Goal: Task Accomplishment & Management: Use online tool/utility

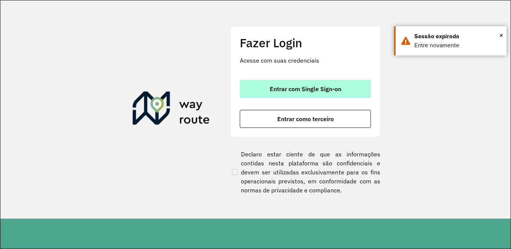
click at [310, 84] on button "Entrar com Single Sign-on" at bounding box center [305, 89] width 131 height 18
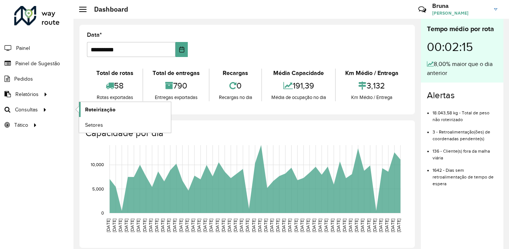
click at [97, 109] on span "Roteirização" at bounding box center [100, 110] width 30 height 8
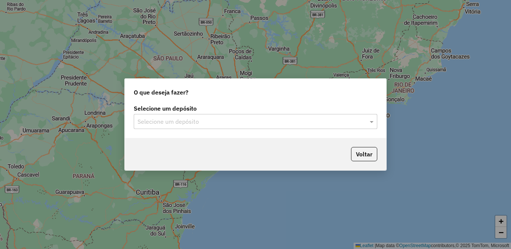
click at [268, 122] on input "text" at bounding box center [248, 121] width 221 height 9
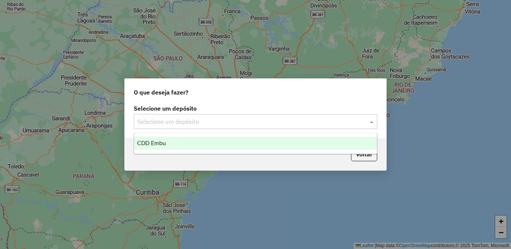
click at [207, 143] on div "CDD Embu" at bounding box center [255, 143] width 243 height 13
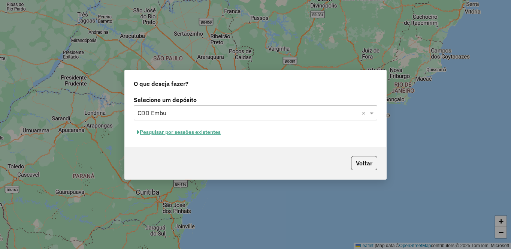
click at [212, 133] on button "Pesquisar por sessões existentes" at bounding box center [179, 132] width 90 height 12
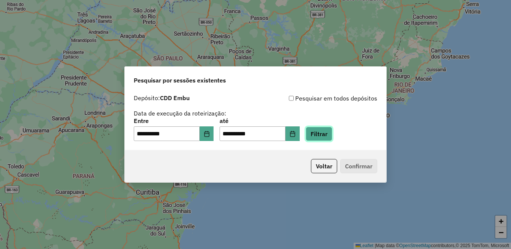
click at [332, 133] on button "Filtrar" at bounding box center [319, 134] width 27 height 14
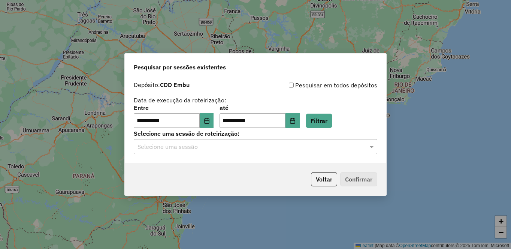
click at [332, 151] on input "text" at bounding box center [248, 146] width 221 height 9
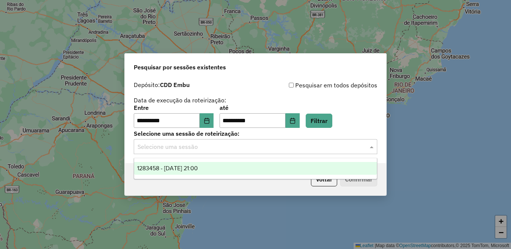
click at [214, 169] on div "1283458 - 26/09/2025 21:00" at bounding box center [255, 168] width 243 height 13
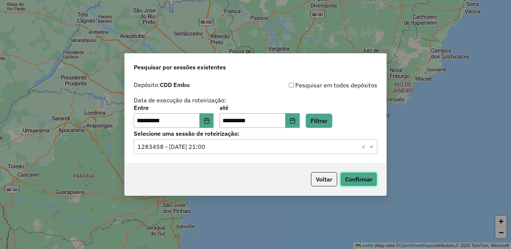
click at [358, 180] on button "Confirmar" at bounding box center [358, 179] width 37 height 14
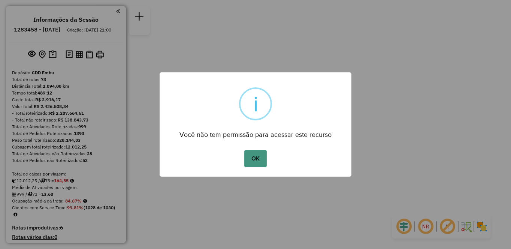
click at [247, 165] on button "OK" at bounding box center [255, 158] width 22 height 17
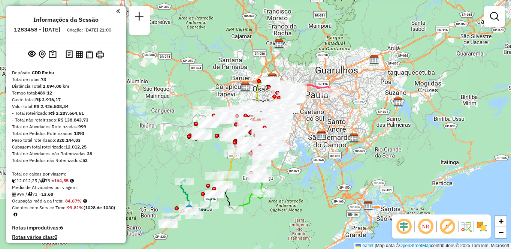
click at [421, 232] on em at bounding box center [426, 226] width 18 height 18
click at [448, 230] on em at bounding box center [448, 226] width 18 height 18
click at [486, 227] on img at bounding box center [482, 226] width 12 height 12
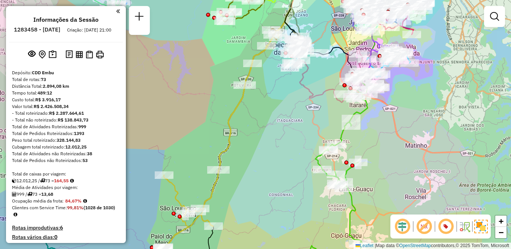
scroll to position [2467, 0]
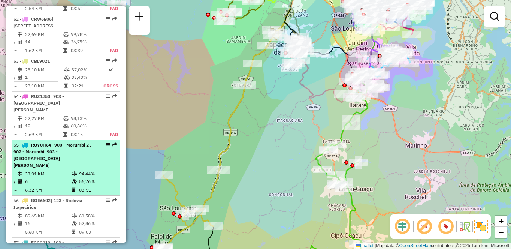
drag, startPoint x: 50, startPoint y: 146, endPoint x: 64, endPoint y: 149, distance: 14.1
click at [49, 170] on td "37,91 KM" at bounding box center [48, 173] width 46 height 7
select select "**********"
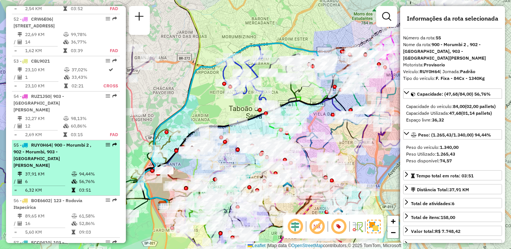
drag, startPoint x: 103, startPoint y: 127, endPoint x: 108, endPoint y: 123, distance: 5.8
click at [108, 142] on em at bounding box center [108, 144] width 4 height 4
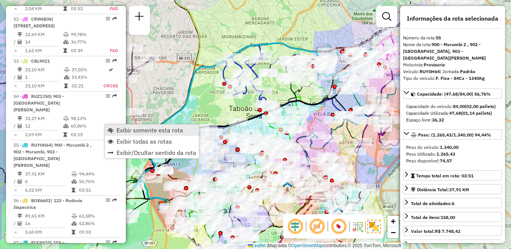
click at [124, 131] on span "Exibir somente esta rota" at bounding box center [150, 130] width 67 height 6
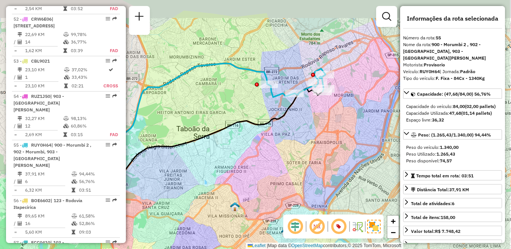
drag, startPoint x: 358, startPoint y: 137, endPoint x: 299, endPoint y: 160, distance: 63.1
click at [299, 160] on div "Janela de atendimento Grade de atendimento Capacidade Transportadoras Veículos …" at bounding box center [255, 124] width 511 height 249
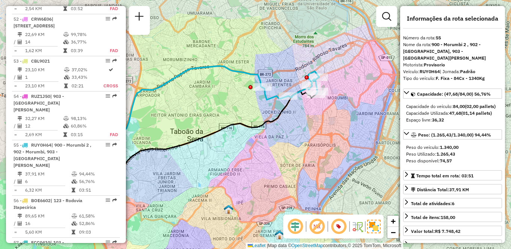
scroll to position [319, 0]
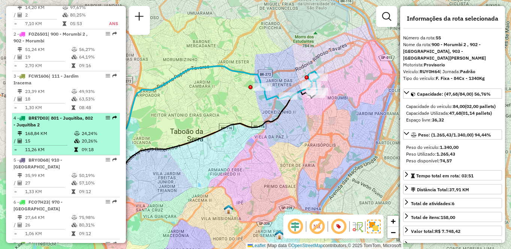
click at [76, 135] on li "4 - BRE7D03 | 801 - Juquitiba, 802 - Juquitiba 2 168,84 KM 24,24% / 15 20,26% =…" at bounding box center [66, 134] width 108 height 42
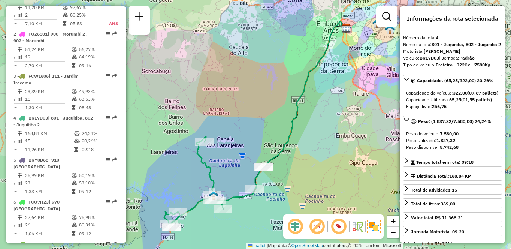
scroll to position [648, 0]
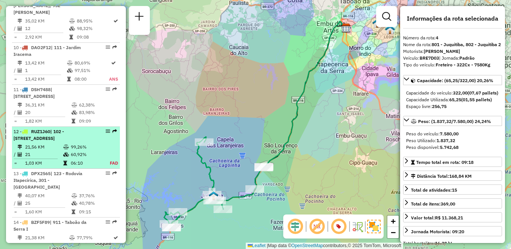
click at [96, 139] on div "12 - RUZ1J60 | 102 - [STREET_ADDRESS] da Serra I" at bounding box center [65, 134] width 105 height 13
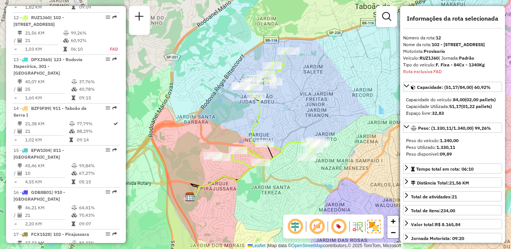
scroll to position [2467, 0]
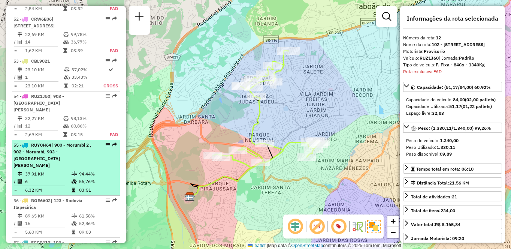
click at [80, 170] on td "94,44%" at bounding box center [98, 173] width 38 height 7
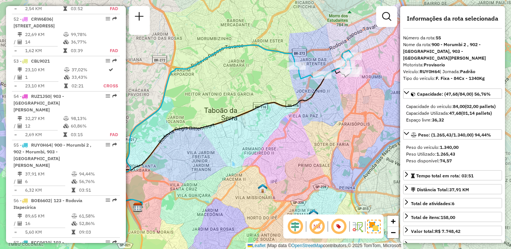
drag, startPoint x: 290, startPoint y: 128, endPoint x: 255, endPoint y: 136, distance: 35.7
click at [255, 136] on div "Janela de atendimento Grade de atendimento Capacidade Transportadoras Veículos …" at bounding box center [255, 124] width 511 height 249
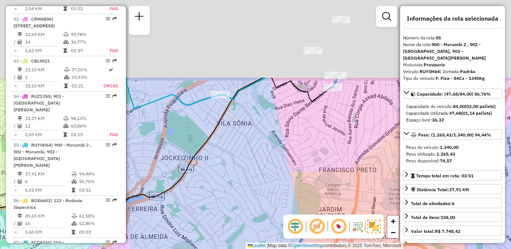
drag, startPoint x: 303, startPoint y: 66, endPoint x: 304, endPoint y: 175, distance: 109.1
click at [304, 175] on div "Janela de atendimento Grade de atendimento Capacidade Transportadoras Veículos …" at bounding box center [255, 124] width 511 height 249
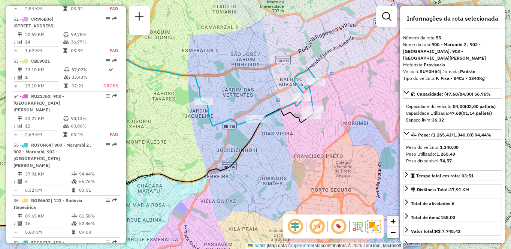
scroll to position [648, 0]
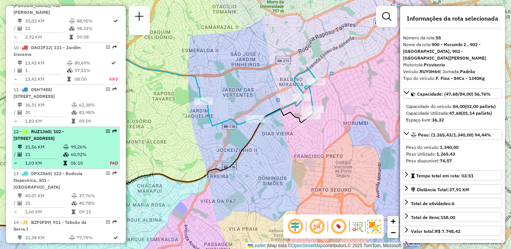
click at [51, 168] on li "12 - RUZ1J60 | 102 - [GEOGRAPHIC_DATA], 103 - [GEOGRAPHIC_DATA], 911 - [GEOGRAP…" at bounding box center [66, 148] width 108 height 42
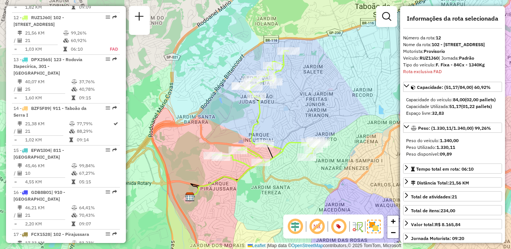
scroll to position [1599, 0]
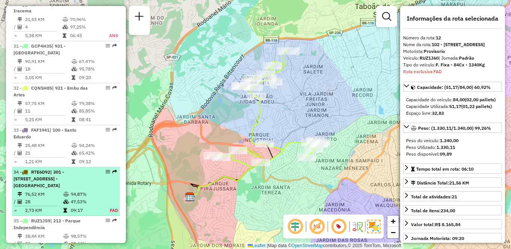
click at [84, 190] on td "94,87%" at bounding box center [85, 193] width 31 height 7
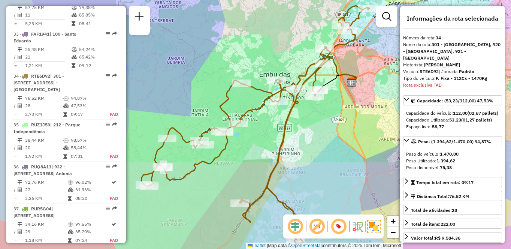
scroll to position [1713, 0]
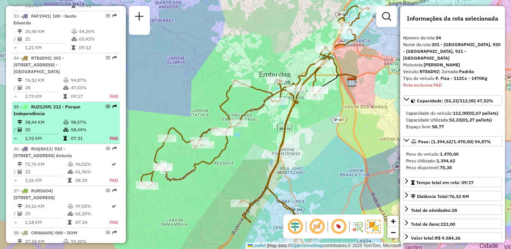
click at [74, 118] on td "98,57%" at bounding box center [85, 121] width 31 height 7
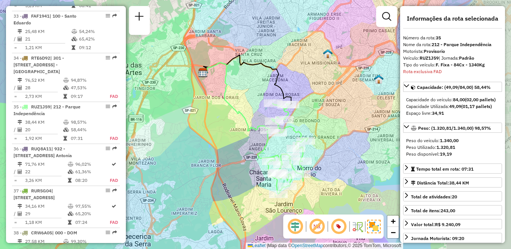
scroll to position [1762, 0]
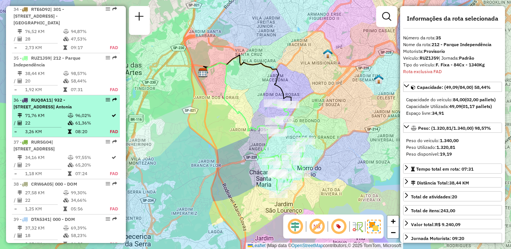
click at [77, 95] on li "36 - RUQ8A11 | 932 - [GEOGRAPHIC_DATA], 933 - [GEOGRAPHIC_DATA] 71,76 KM 96,02%…" at bounding box center [66, 116] width 108 height 42
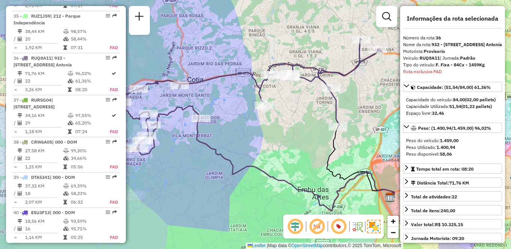
scroll to position [2425, 0]
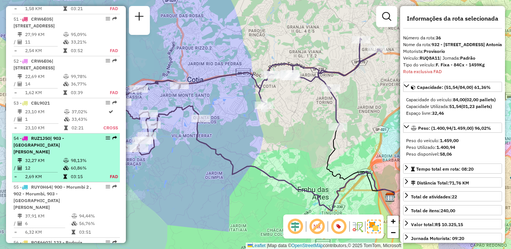
click at [69, 157] on td at bounding box center [66, 160] width 7 height 7
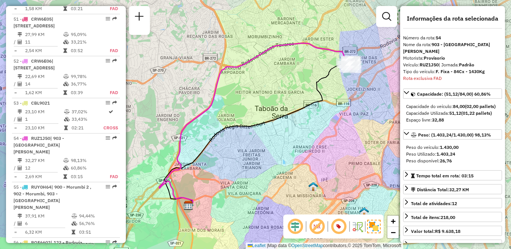
scroll to position [2539, 0]
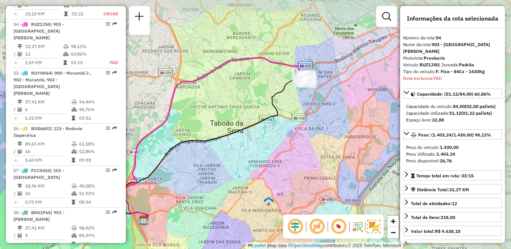
drag, startPoint x: 367, startPoint y: 111, endPoint x: 322, endPoint y: 126, distance: 46.9
click at [322, 126] on div "Janela de atendimento Grade de atendimento Capacidade Transportadoras Veículos …" at bounding box center [255, 124] width 511 height 249
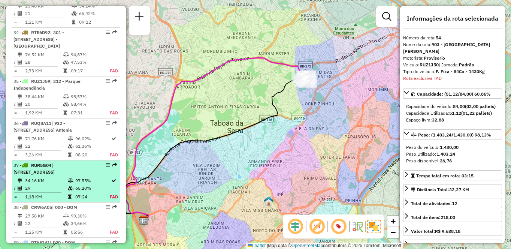
click at [46, 162] on span "| [STREET_ADDRESS]" at bounding box center [33, 168] width 41 height 12
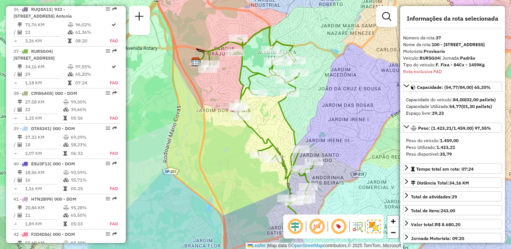
scroll to position [2467, 0]
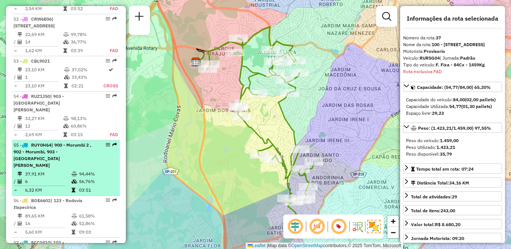
click at [61, 142] on div "55 - RUY0H64 | 900 - Morumbi 2 , 902 - [GEOGRAPHIC_DATA], 903 - [GEOGRAPHIC_DAT…" at bounding box center [52, 155] width 79 height 27
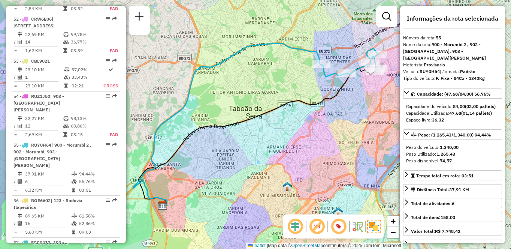
scroll to position [1738, 0]
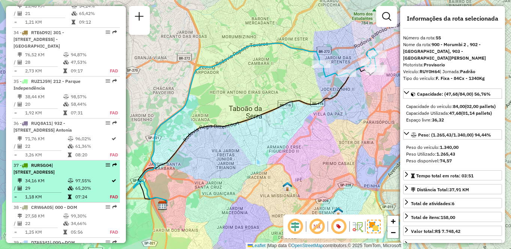
click at [58, 177] on td "34,16 KM" at bounding box center [46, 180] width 43 height 7
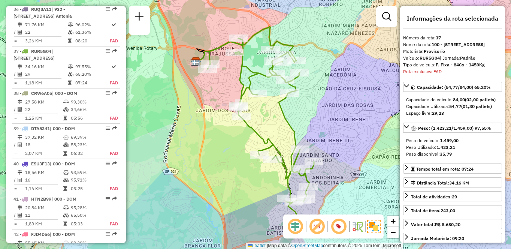
scroll to position [2467, 0]
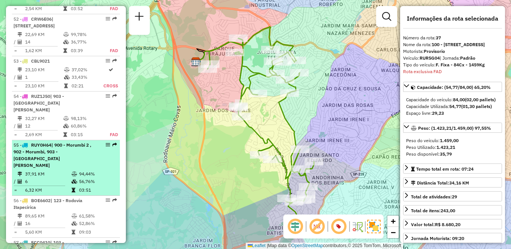
click at [78, 142] on div "55 - RUY0H64 | 900 - Morumbi 2 , 902 - [GEOGRAPHIC_DATA], 903 - [GEOGRAPHIC_DAT…" at bounding box center [52, 155] width 79 height 27
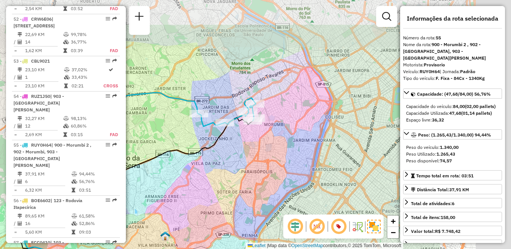
drag, startPoint x: 368, startPoint y: 118, endPoint x: 245, endPoint y: 167, distance: 132.5
click at [245, 167] on div "Janela de atendimento Grade de atendimento Capacidade Transportadoras Veículos …" at bounding box center [255, 124] width 511 height 249
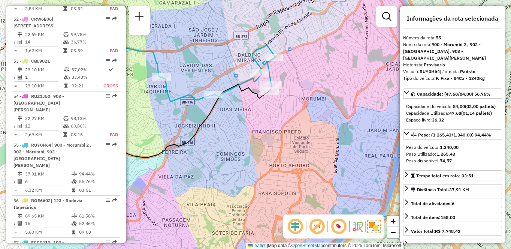
drag, startPoint x: 248, startPoint y: 124, endPoint x: 284, endPoint y: 128, distance: 36.5
click at [284, 128] on div "Janela de atendimento Grade de atendimento Capacidade Transportadoras Veículos …" at bounding box center [255, 124] width 511 height 249
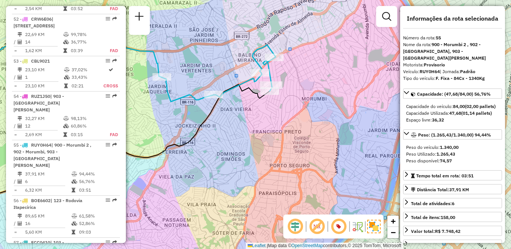
scroll to position [1738, 0]
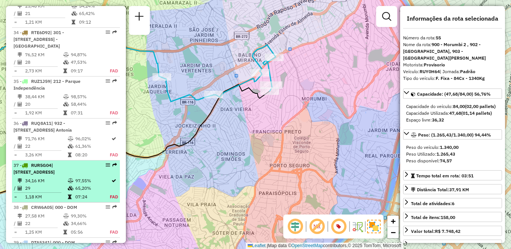
click at [55, 162] on span "| [STREET_ADDRESS]" at bounding box center [33, 168] width 41 height 12
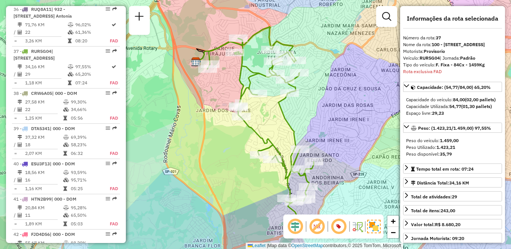
scroll to position [1648, 0]
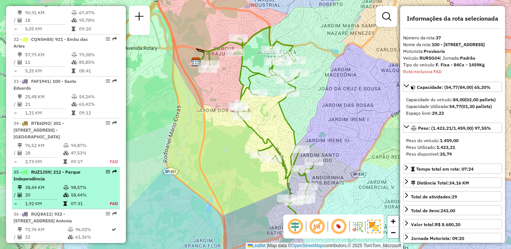
click at [31, 184] on td "38,44 KM" at bounding box center [44, 187] width 38 height 7
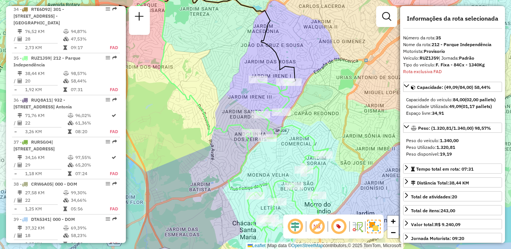
scroll to position [1473, 0]
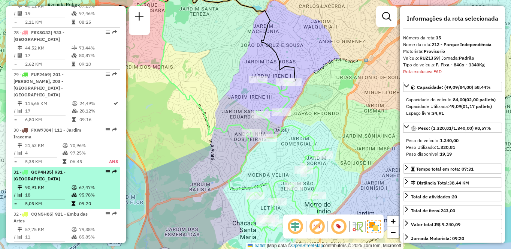
click at [28, 191] on td "18" at bounding box center [48, 194] width 46 height 7
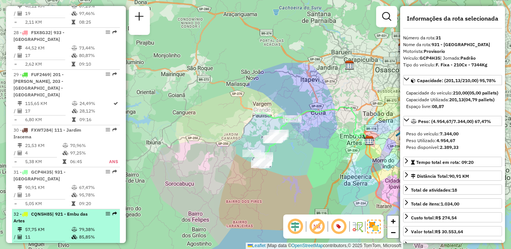
click at [68, 211] on span "| 921 - Embu das Artes" at bounding box center [50, 217] width 74 height 12
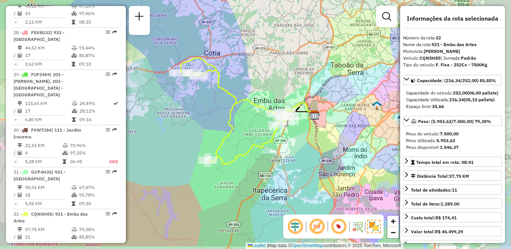
drag, startPoint x: 317, startPoint y: 177, endPoint x: 284, endPoint y: 149, distance: 42.8
click at [284, 149] on div "Janela de atendimento Grade de atendimento Capacidade Transportadoras Veículos …" at bounding box center [255, 124] width 511 height 249
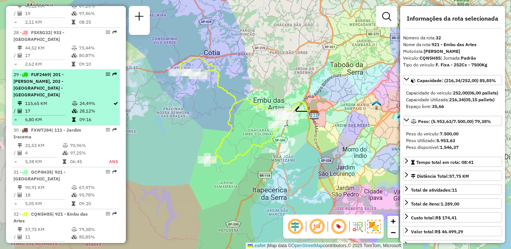
click at [45, 72] on span "| 201 - [PERSON_NAME], 203 - [GEOGRAPHIC_DATA] - [GEOGRAPHIC_DATA]" at bounding box center [38, 85] width 50 height 26
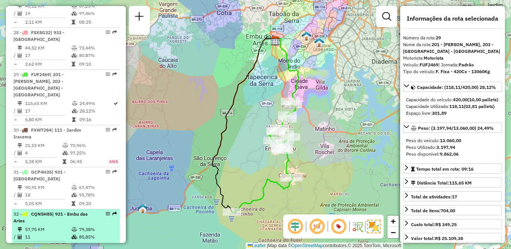
click at [49, 226] on td "57,75 KM" at bounding box center [48, 229] width 46 height 7
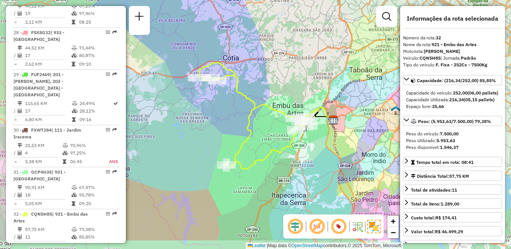
drag, startPoint x: 240, startPoint y: 164, endPoint x: 246, endPoint y: 130, distance: 34.7
click at [246, 130] on icon at bounding box center [253, 116] width 109 height 106
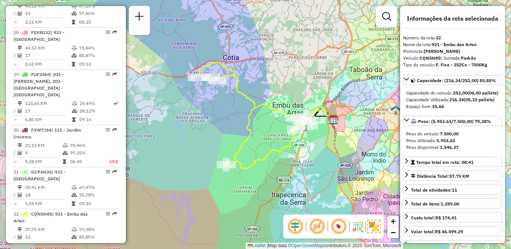
scroll to position [697, 0]
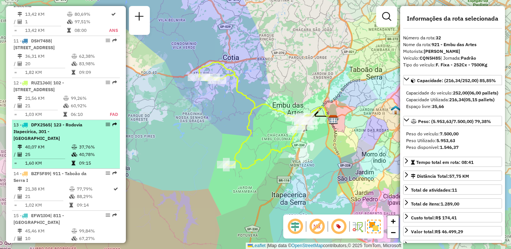
click at [88, 141] on div "13 - DPX2565 | 123 - Rodovia Itapecirica, 301 - Itapecirica da Serra" at bounding box center [52, 131] width 79 height 20
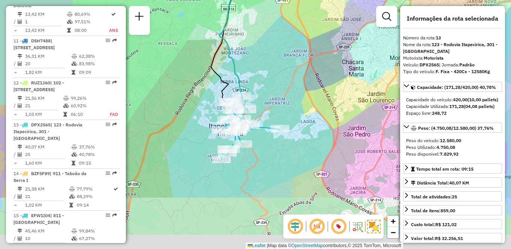
drag, startPoint x: 297, startPoint y: 151, endPoint x: 304, endPoint y: 95, distance: 57.0
click at [304, 95] on div "Janela de atendimento Grade de atendimento Capacidade Transportadoras Veículos …" at bounding box center [255, 124] width 511 height 249
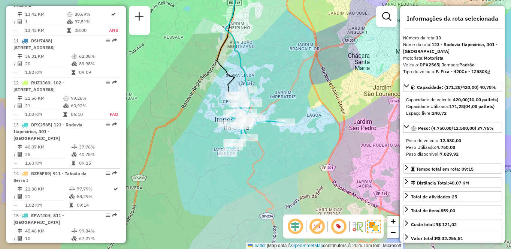
scroll to position [1347, 0]
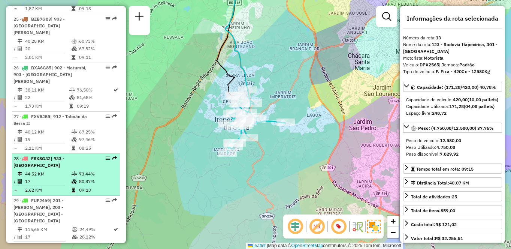
click at [61, 170] on td "44,52 KM" at bounding box center [48, 173] width 46 height 7
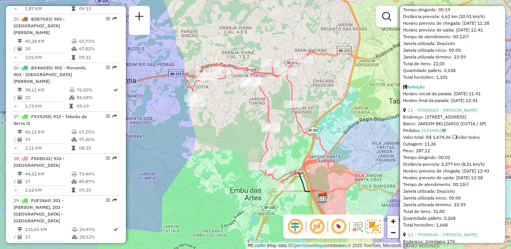
scroll to position [872, 0]
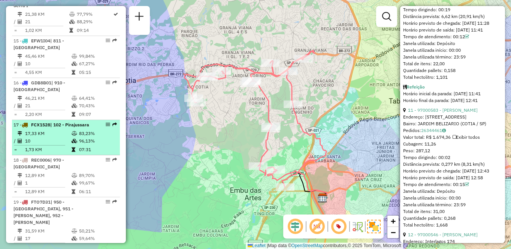
click at [83, 153] on td "07:31" at bounding box center [98, 149] width 38 height 7
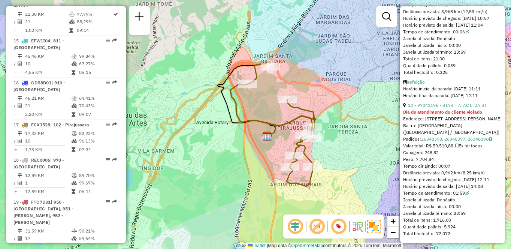
scroll to position [439, 0]
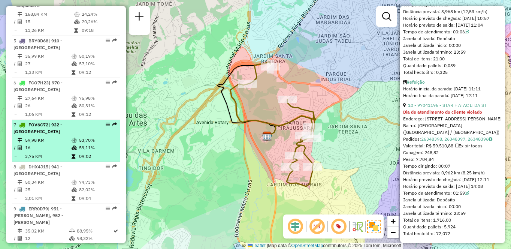
click at [58, 135] on li "7 - FOV6C72 | 932 - [GEOGRAPHIC_DATA] 59,98 KM 53,70% / 16 59,11% = 3,75 KM 09:…" at bounding box center [66, 141] width 108 height 42
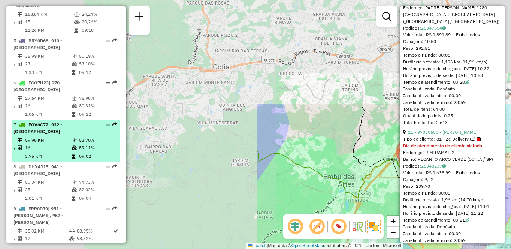
scroll to position [1510, 0]
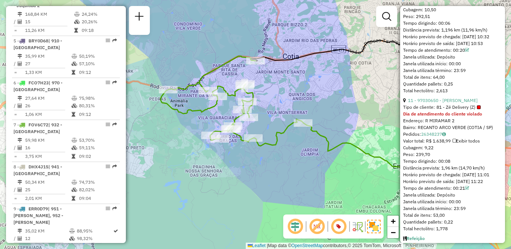
drag, startPoint x: 238, startPoint y: 114, endPoint x: 297, endPoint y: 106, distance: 60.2
click at [297, 106] on div "Janela de atendimento Grade de atendimento Capacidade Transportadoras Veículos …" at bounding box center [255, 124] width 511 height 249
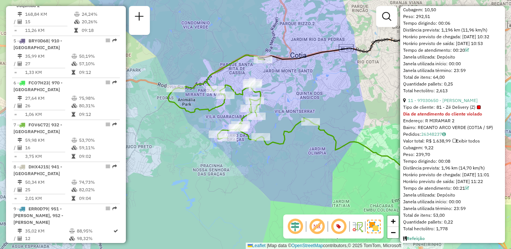
scroll to position [277, 0]
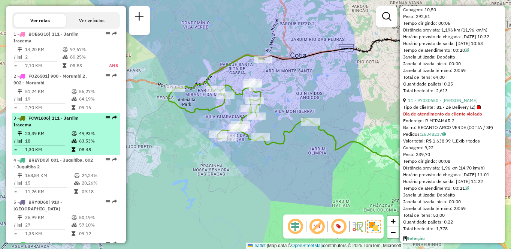
click at [54, 137] on td "23,39 KM" at bounding box center [48, 133] width 46 height 7
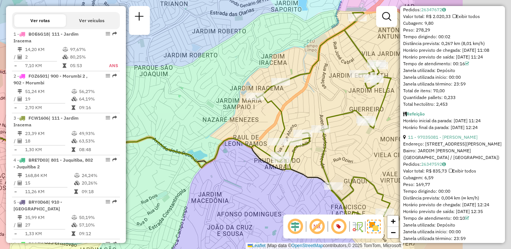
drag, startPoint x: 307, startPoint y: 181, endPoint x: 239, endPoint y: 175, distance: 68.1
click at [239, 175] on div "Janela de atendimento Grade de atendimento Capacidade Transportadoras Veículos …" at bounding box center [255, 124] width 511 height 249
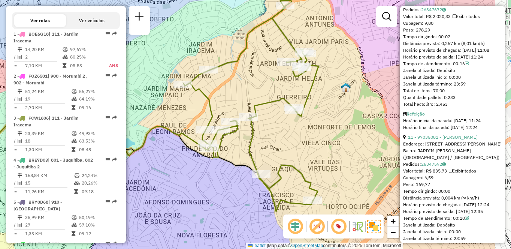
drag, startPoint x: 332, startPoint y: 154, endPoint x: 284, endPoint y: 148, distance: 48.3
click at [284, 148] on div "Janela de atendimento Grade de atendimento Capacidade Transportadoras Veículos …" at bounding box center [255, 124] width 511 height 249
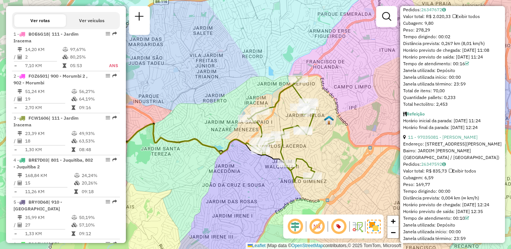
scroll to position [606, 0]
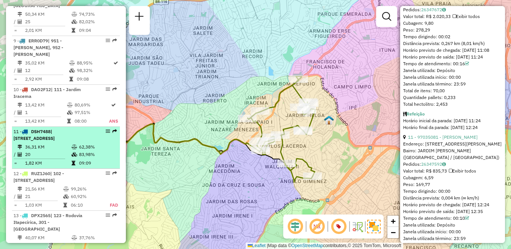
click at [55, 130] on span "| [STREET_ADDRESS]" at bounding box center [33, 135] width 41 height 12
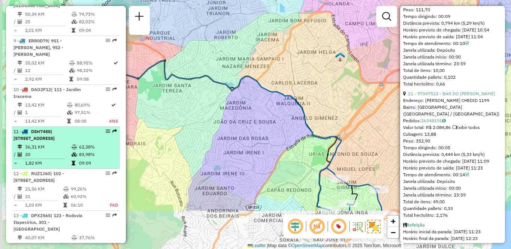
scroll to position [1517, 0]
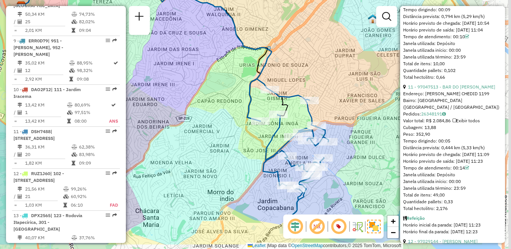
drag, startPoint x: 295, startPoint y: 190, endPoint x: 211, endPoint y: 159, distance: 89.9
click at [211, 159] on div "Janela de atendimento Grade de atendimento Capacidade Transportadoras Veículos …" at bounding box center [255, 124] width 511 height 249
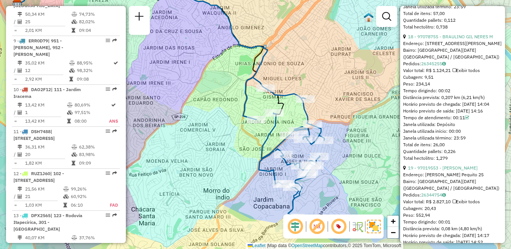
scroll to position [235, 0]
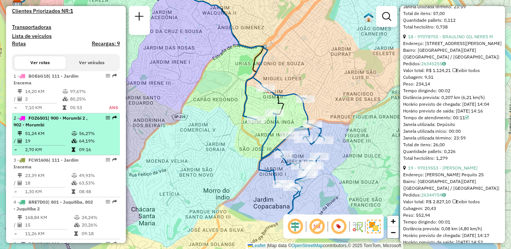
click at [53, 136] on td "51,24 KM" at bounding box center [48, 133] width 46 height 7
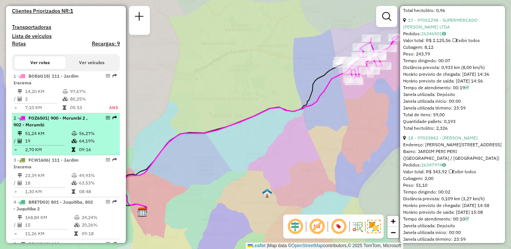
scroll to position [2495, 0]
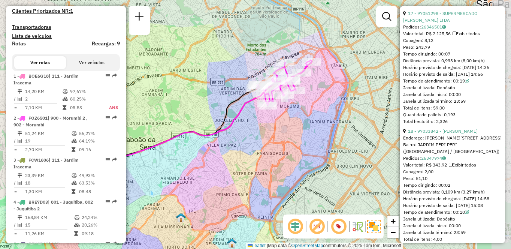
drag, startPoint x: 254, startPoint y: 130, endPoint x: 193, endPoint y: 147, distance: 63.4
click at [194, 147] on div "Janela de atendimento Grade de atendimento Capacidade Transportadoras Veículos …" at bounding box center [255, 124] width 511 height 249
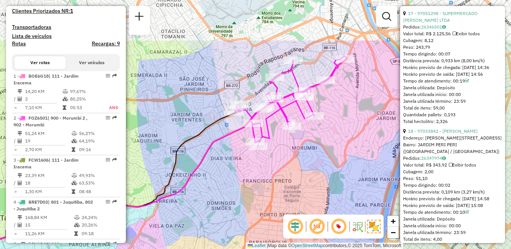
drag, startPoint x: 297, startPoint y: 94, endPoint x: 332, endPoint y: 183, distance: 95.1
click at [332, 183] on div "Janela de atendimento Grade de atendimento Capacidade Transportadoras Veículos …" at bounding box center [255, 124] width 511 height 249
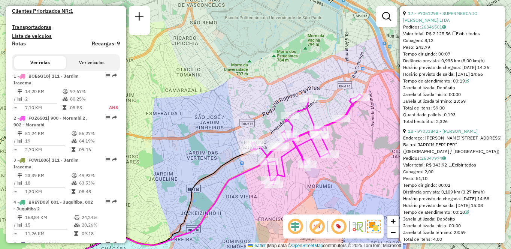
scroll to position [872, 0]
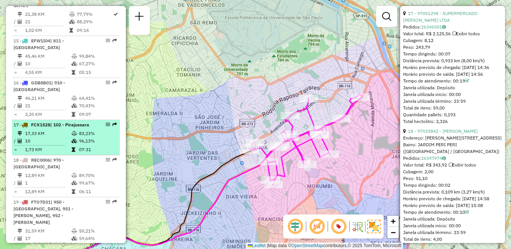
click at [40, 145] on td "10" at bounding box center [48, 140] width 46 height 7
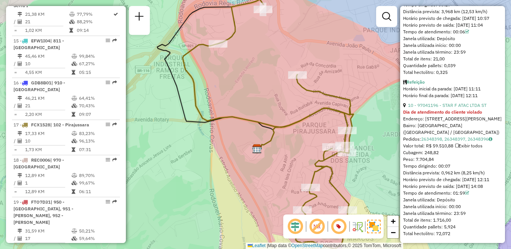
scroll to position [1479, 0]
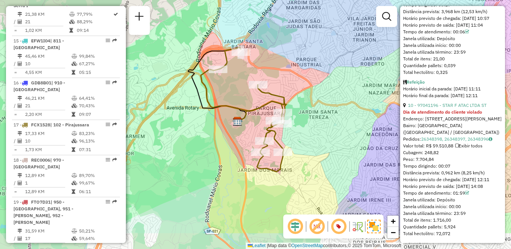
drag, startPoint x: 342, startPoint y: 190, endPoint x: 289, endPoint y: 145, distance: 69.7
click at [289, 145] on div "Janela de atendimento Grade de atendimento Capacidade Transportadoras Veículos …" at bounding box center [255, 124] width 511 height 249
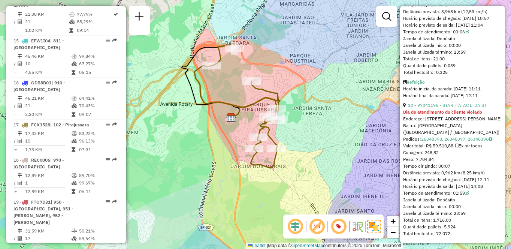
scroll to position [746, 0]
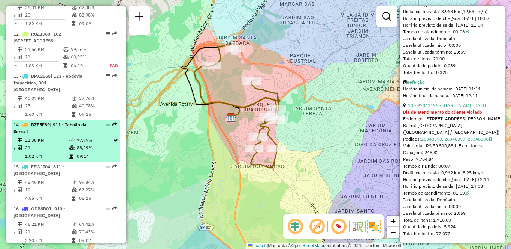
click at [73, 141] on icon at bounding box center [72, 140] width 6 height 4
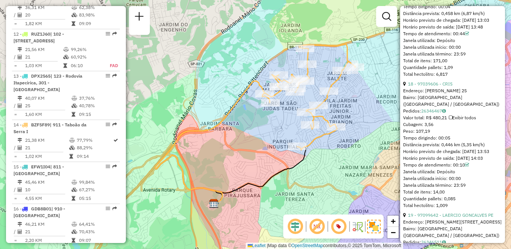
scroll to position [872, 0]
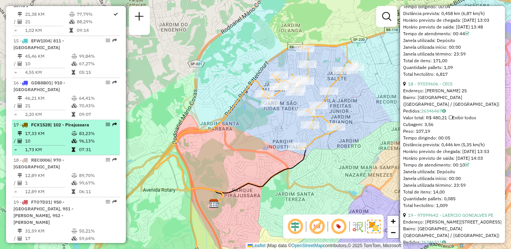
click at [69, 128] on div "17 - FCX1528 | 102 - Pirajussara" at bounding box center [52, 124] width 79 height 7
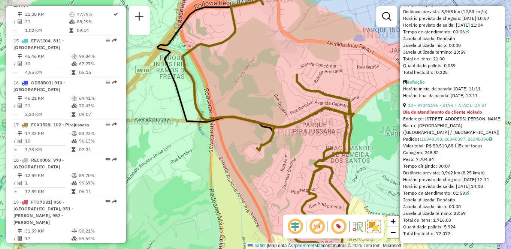
scroll to position [1479, 0]
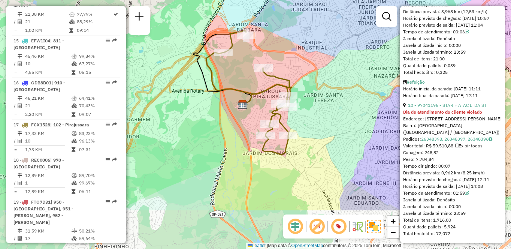
drag, startPoint x: 323, startPoint y: 183, endPoint x: 276, endPoint y: 110, distance: 86.9
click at [275, 110] on icon at bounding box center [248, 92] width 85 height 125
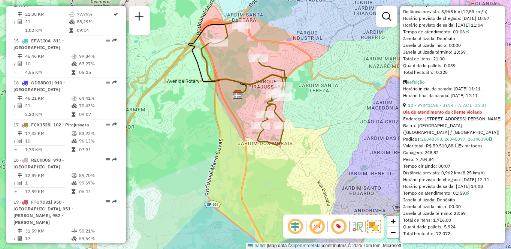
scroll to position [746, 0]
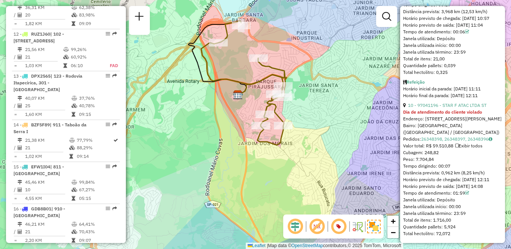
click at [7, 142] on div "Informações da Sessão 1283458 - [DATE] Criação: [DATE] 21:00 Depósito: CDD Embu…" at bounding box center [66, 124] width 120 height 237
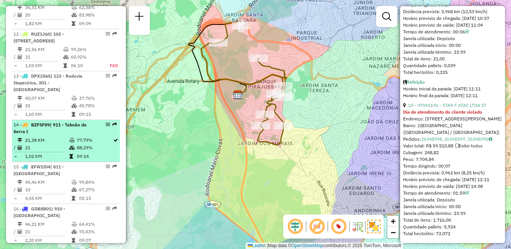
click at [27, 142] on td "21,38 KM" at bounding box center [47, 139] width 44 height 7
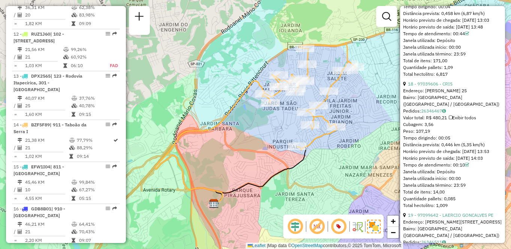
scroll to position [1431, 0]
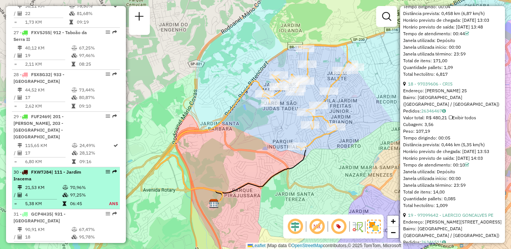
click at [75, 191] on td "97,25%" at bounding box center [85, 194] width 31 height 7
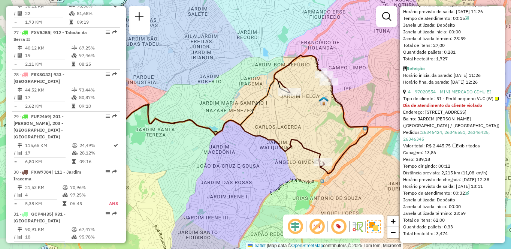
drag, startPoint x: 282, startPoint y: 154, endPoint x: 268, endPoint y: 148, distance: 15.5
click at [268, 148] on icon at bounding box center [200, 136] width 250 height 62
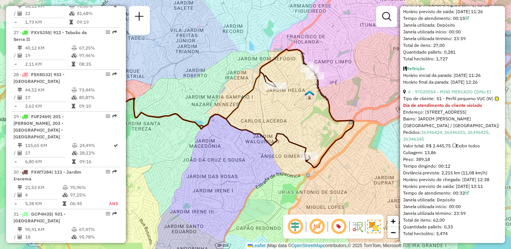
scroll to position [235, 0]
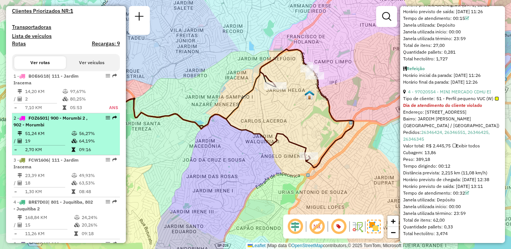
click at [43, 127] on span "| 900 - Morumbi 2 , 902 - Morumbi" at bounding box center [50, 121] width 74 height 12
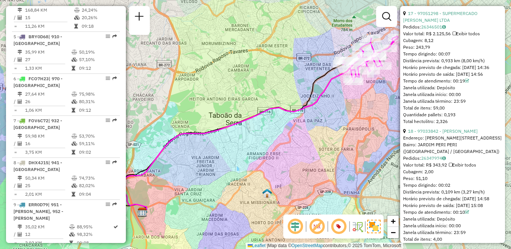
scroll to position [872, 0]
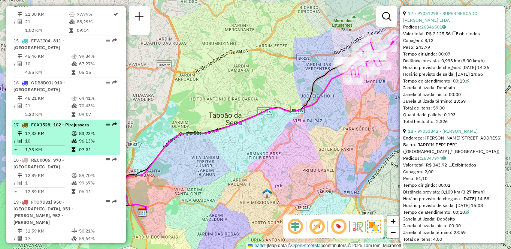
click at [55, 137] on td "17,33 KM" at bounding box center [48, 133] width 46 height 7
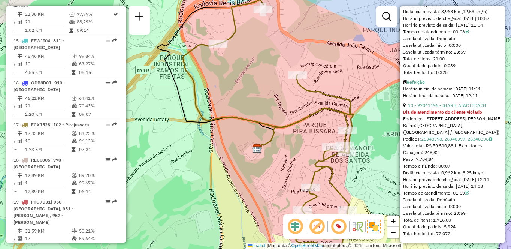
scroll to position [746, 0]
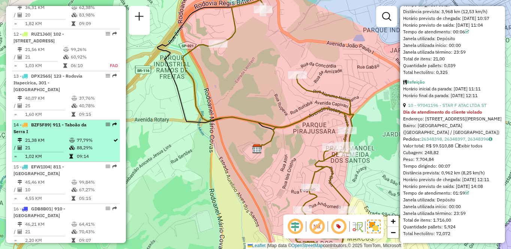
click at [45, 136] on li "14 - BZF5F89 | 911 - [GEOGRAPHIC_DATA] I 21,38 KM 77,79% / 21 88,29% = 1,02 KM …" at bounding box center [66, 141] width 108 height 42
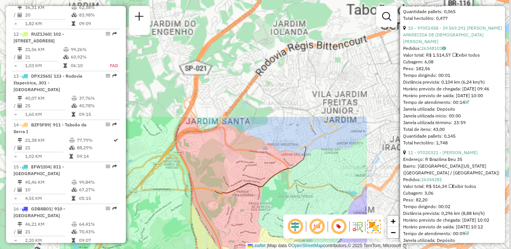
scroll to position [2482, 0]
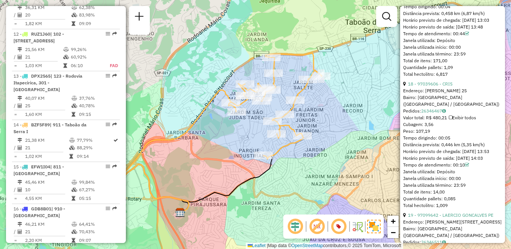
drag, startPoint x: 342, startPoint y: 157, endPoint x: 306, endPoint y: 167, distance: 36.9
click at [306, 167] on div "Janela de atendimento Grade de atendimento Capacidade Transportadoras Veículos …" at bounding box center [255, 124] width 511 height 249
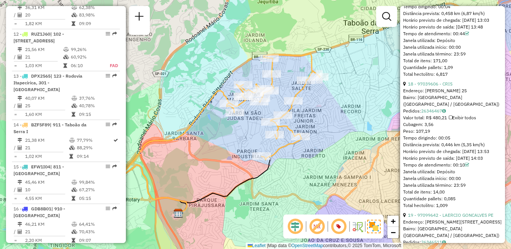
scroll to position [522, 0]
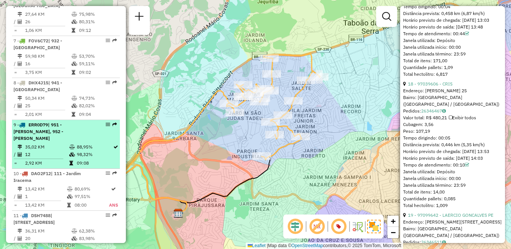
click at [47, 133] on span "| 951 - [PERSON_NAME], 952 - [PERSON_NAME]" at bounding box center [38, 131] width 50 height 19
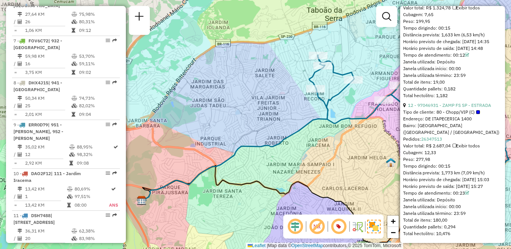
scroll to position [1775, 0]
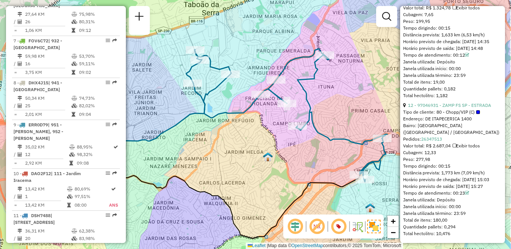
drag, startPoint x: 344, startPoint y: 159, endPoint x: 292, endPoint y: 184, distance: 57.7
click at [292, 184] on div "Janela de atendimento Grade de atendimento Capacidade Transportadoras Veículos …" at bounding box center [255, 124] width 511 height 249
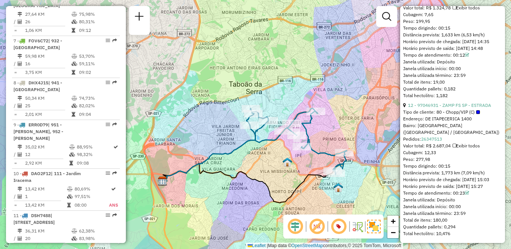
scroll to position [361, 0]
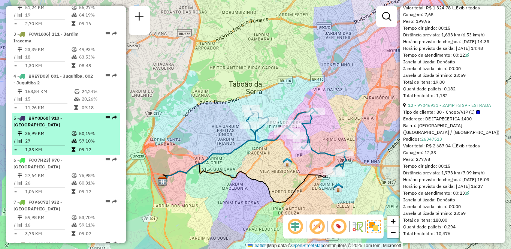
click at [26, 145] on td at bounding box center [42, 145] width 58 height 1
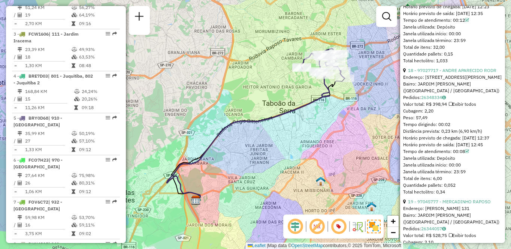
scroll to position [365, 0]
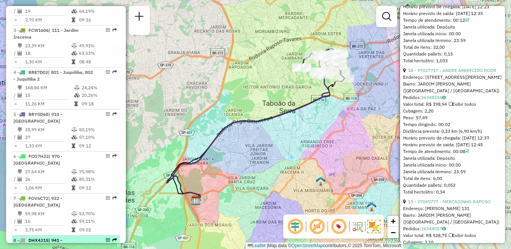
click at [52, 242] on span "| 941 - [GEOGRAPHIC_DATA]" at bounding box center [37, 243] width 49 height 12
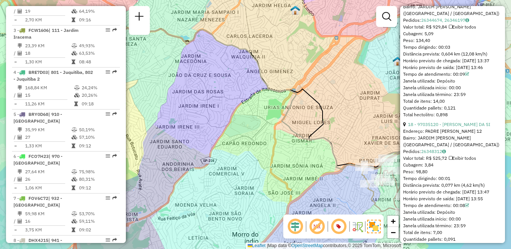
drag, startPoint x: 299, startPoint y: 156, endPoint x: 207, endPoint y: 127, distance: 96.6
click at [207, 127] on div "Janela de atendimento Grade de atendimento Capacidade Transportadoras Veículos …" at bounding box center [255, 124] width 511 height 249
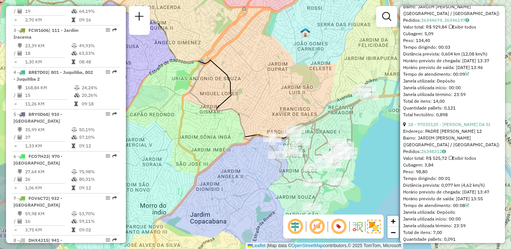
scroll to position [522, 0]
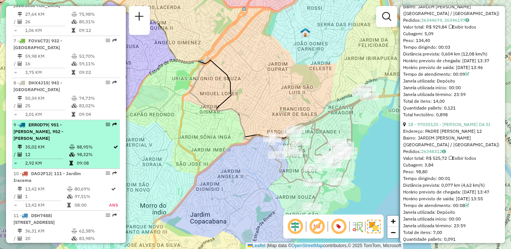
click at [44, 132] on span "| 951 - [PERSON_NAME], 952 - [PERSON_NAME]" at bounding box center [38, 131] width 50 height 19
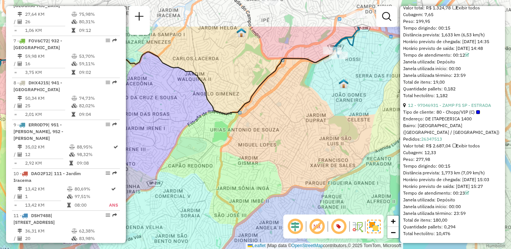
scroll to position [1775, 0]
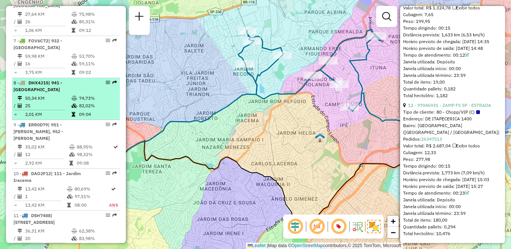
click at [48, 92] on div "8 - DHX4J15 | 941 - [GEOGRAPHIC_DATA]" at bounding box center [52, 85] width 79 height 13
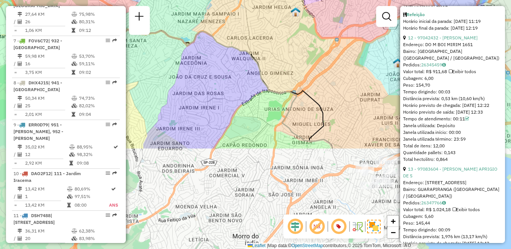
scroll to position [2482, 0]
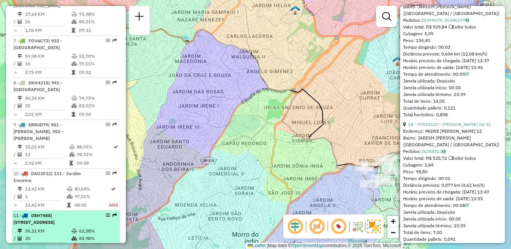
click at [61, 227] on td "36,31 KM" at bounding box center [48, 230] width 46 height 7
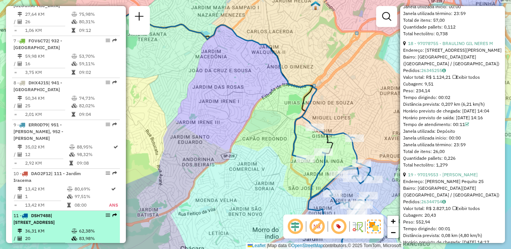
scroll to position [2489, 0]
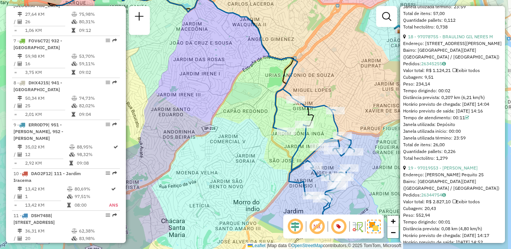
drag, startPoint x: 241, startPoint y: 131, endPoint x: 193, endPoint y: 111, distance: 51.9
click at [193, 111] on div "Janela de atendimento Grade de atendimento Capacidade Transportadoras Veículos …" at bounding box center [255, 124] width 511 height 249
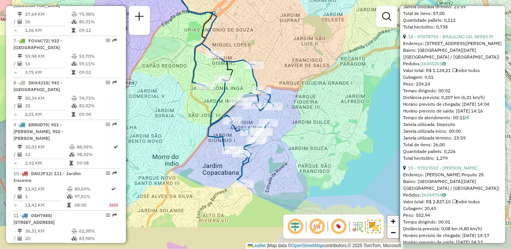
drag, startPoint x: 325, startPoint y: 196, endPoint x: 285, endPoint y: 166, distance: 50.5
click at [285, 166] on div "Janela de atendimento Grade de atendimento Capacidade Transportadoras Veículos …" at bounding box center [255, 124] width 511 height 249
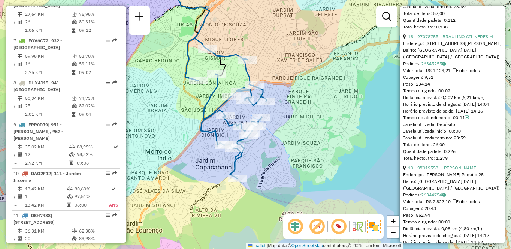
scroll to position [2642, 0]
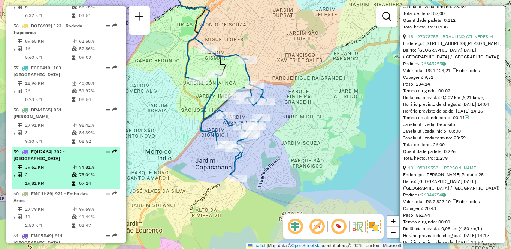
click at [95, 148] on div "59 - EQU2A64 | 202 - [GEOGRAPHIC_DATA]" at bounding box center [65, 154] width 105 height 13
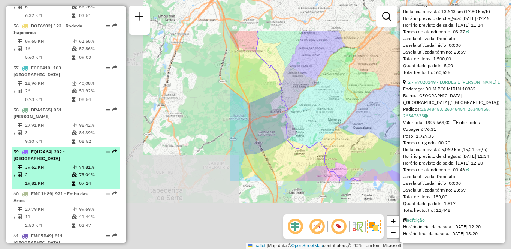
scroll to position [375, 0]
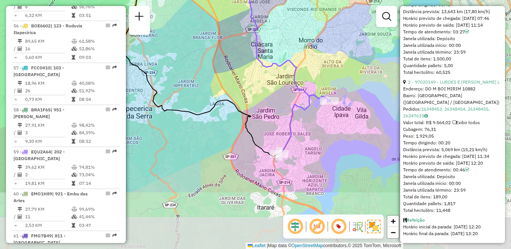
drag, startPoint x: 356, startPoint y: 140, endPoint x: 326, endPoint y: 58, distance: 87.2
click at [326, 58] on div "Janela de atendimento Grade de atendimento Capacidade Transportadoras Veículos …" at bounding box center [255, 124] width 511 height 249
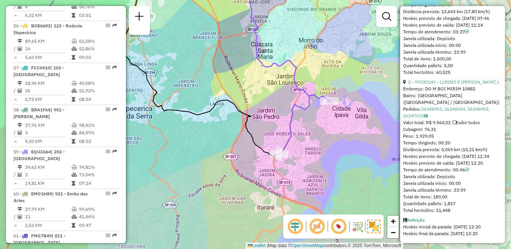
scroll to position [1095, 0]
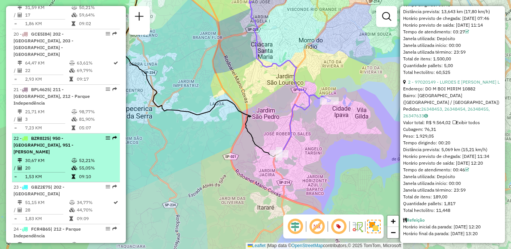
click at [61, 173] on td "1,53 KM" at bounding box center [48, 176] width 46 height 7
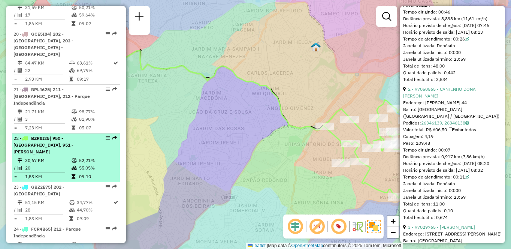
scroll to position [2489, 0]
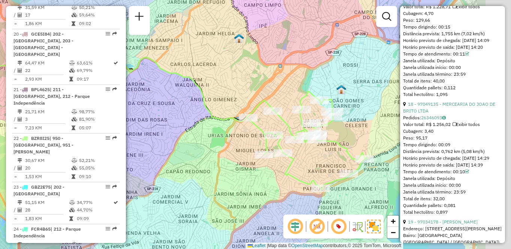
drag, startPoint x: 311, startPoint y: 186, endPoint x: 199, endPoint y: 177, distance: 112.4
click at [199, 177] on div "Janela de atendimento Grade de atendimento Capacidade Transportadoras Veículos …" at bounding box center [255, 124] width 511 height 249
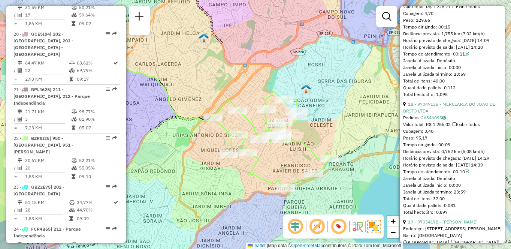
scroll to position [830, 0]
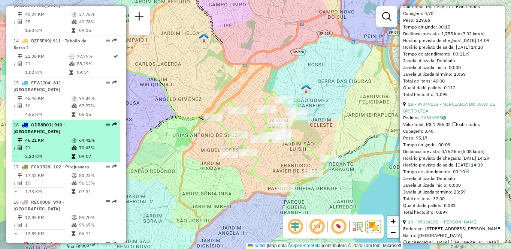
click at [61, 136] on td "46,21 KM" at bounding box center [48, 139] width 46 height 7
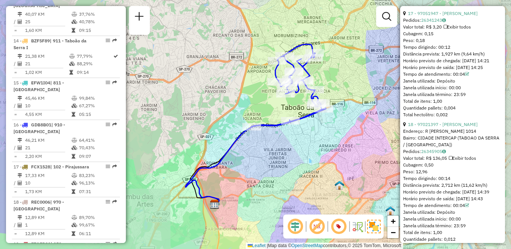
scroll to position [2482, 0]
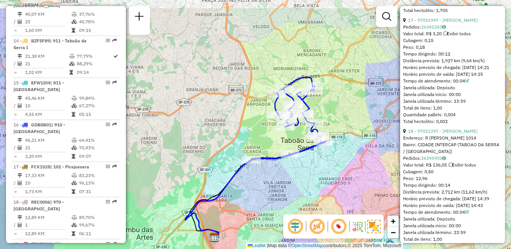
drag, startPoint x: 326, startPoint y: 151, endPoint x: 326, endPoint y: 175, distance: 24.0
click at [326, 175] on div "Janela de atendimento Grade de atendimento Capacidade Transportadoras Veículos …" at bounding box center [255, 124] width 511 height 249
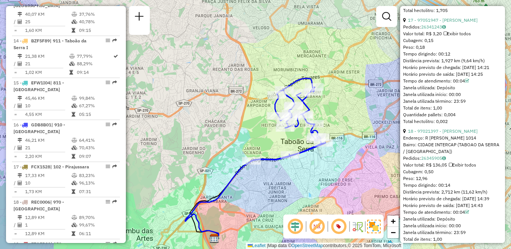
scroll to position [397, 0]
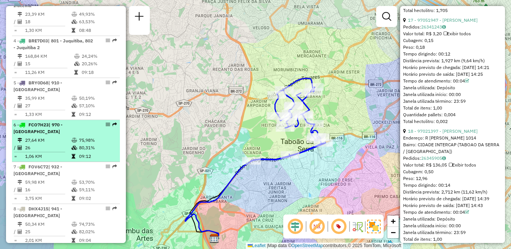
click at [56, 151] on td "26" at bounding box center [48, 147] width 46 height 7
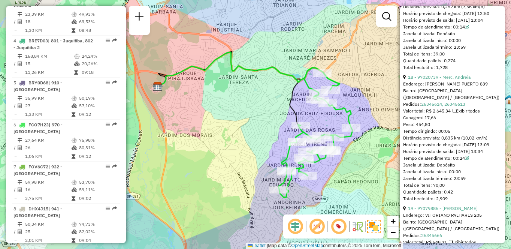
scroll to position [956, 0]
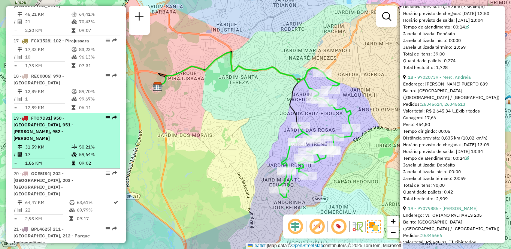
click at [61, 142] on li "19 - FTO7D31 | 950 - [GEOGRAPHIC_DATA], 951 - [PERSON_NAME], 952 - Patio Guida …" at bounding box center [66, 140] width 108 height 55
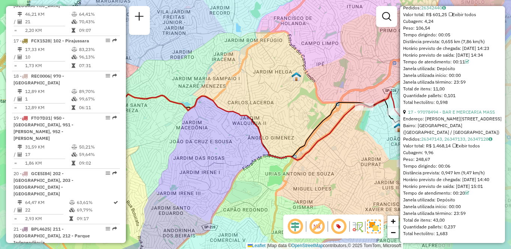
scroll to position [2383, 0]
drag, startPoint x: 363, startPoint y: 144, endPoint x: 283, endPoint y: 144, distance: 79.5
click at [283, 144] on div "Janela de atendimento Grade de atendimento Capacidade Transportadoras Veículos …" at bounding box center [255, 124] width 511 height 249
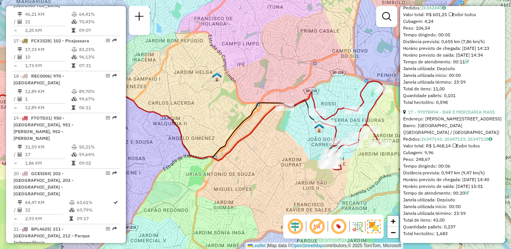
scroll to position [1095, 0]
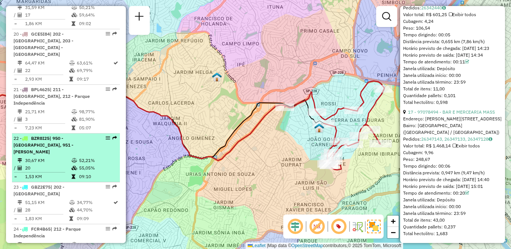
click at [60, 157] on td "30,67 KM" at bounding box center [48, 160] width 46 height 7
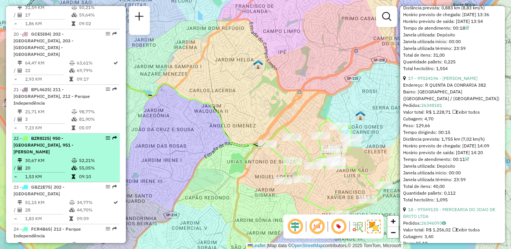
scroll to position [2489, 0]
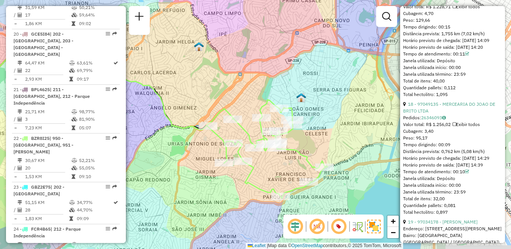
drag, startPoint x: 262, startPoint y: 151, endPoint x: 138, endPoint y: 150, distance: 124.1
click at [138, 150] on div "Janela de atendimento Grade de atendimento Capacidade Transportadoras Veículos …" at bounding box center [255, 124] width 511 height 249
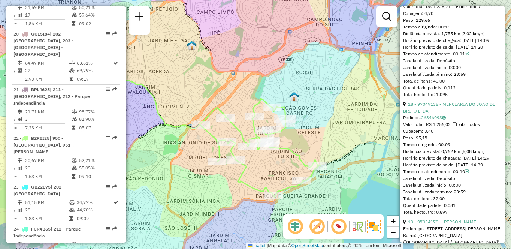
scroll to position [1515, 0]
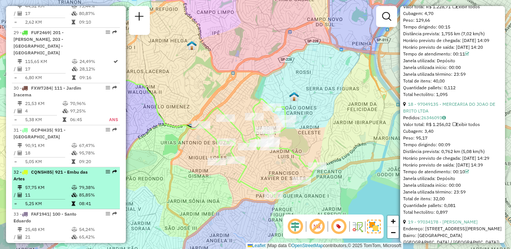
click at [68, 169] on div "32 - CQN5H85 | 921 - Embu das Artes" at bounding box center [52, 175] width 79 height 13
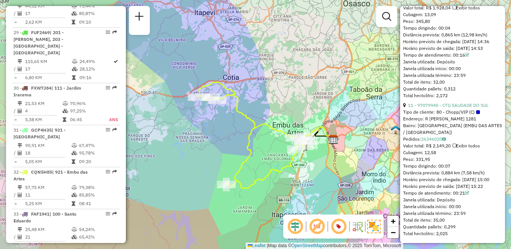
scroll to position [397, 0]
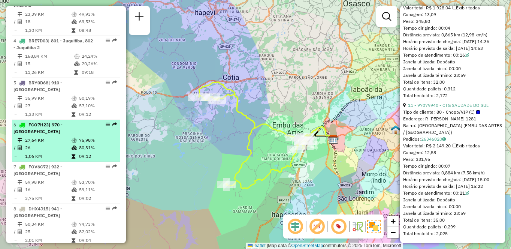
click at [71, 132] on div "6 - FCO7H23 | 970 - [GEOGRAPHIC_DATA]" at bounding box center [52, 127] width 79 height 13
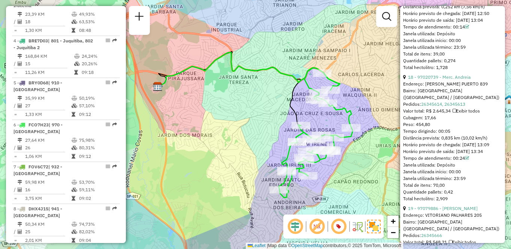
scroll to position [956, 0]
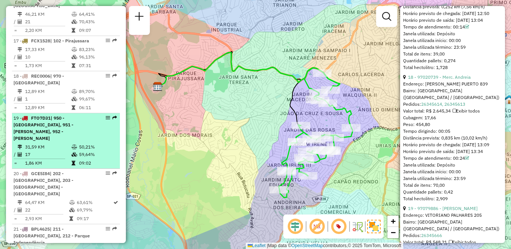
click at [43, 139] on span "| 950 - [GEOGRAPHIC_DATA], 951 - [PERSON_NAME], 952 - [PERSON_NAME]" at bounding box center [43, 128] width 60 height 26
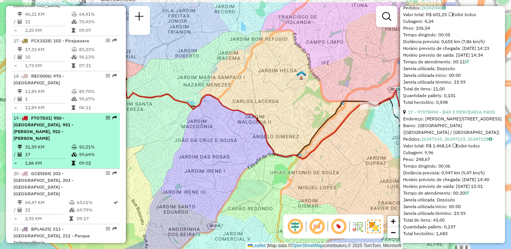
scroll to position [2383, 0]
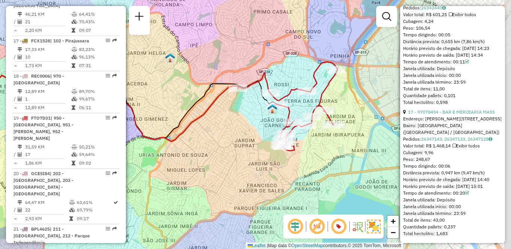
drag, startPoint x: 340, startPoint y: 151, endPoint x: 213, endPoint y: 132, distance: 129.2
click at [212, 132] on div "Janela de atendimento Grade de atendimento Capacidade Transportadoras Veículos …" at bounding box center [255, 124] width 511 height 249
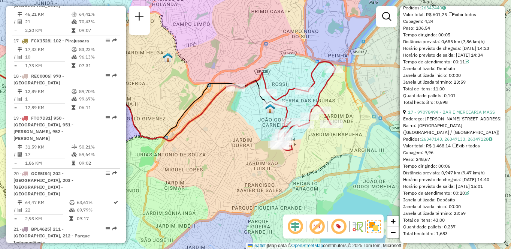
scroll to position [606, 0]
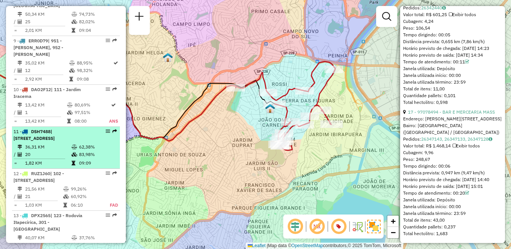
click at [55, 129] on span "| [STREET_ADDRESS]" at bounding box center [33, 135] width 41 height 12
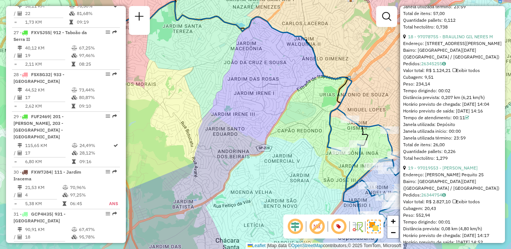
scroll to position [872, 0]
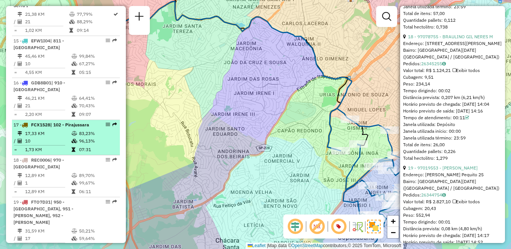
click at [61, 128] on div "17 - FCX1528 | 102 - Pirajussara" at bounding box center [52, 124] width 79 height 7
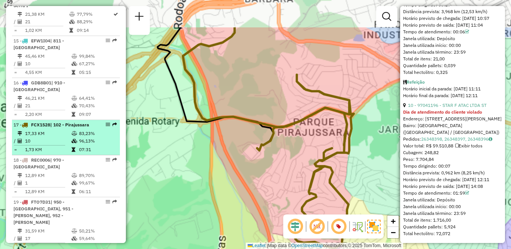
scroll to position [1479, 0]
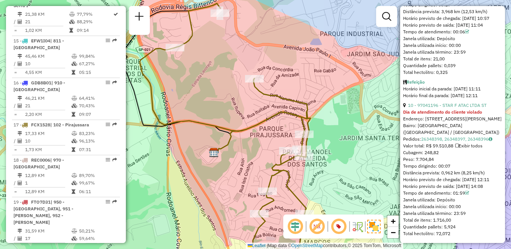
drag, startPoint x: 373, startPoint y: 160, endPoint x: 319, endPoint y: 163, distance: 53.4
click at [319, 163] on div "Janela de atendimento Grade de atendimento Capacidade Transportadoras Veículos …" at bounding box center [255, 124] width 511 height 249
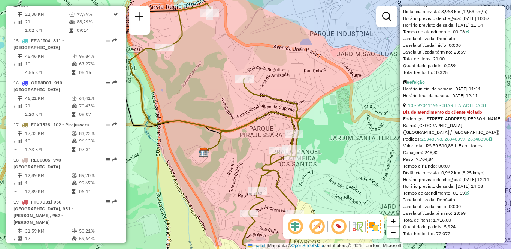
scroll to position [1004, 0]
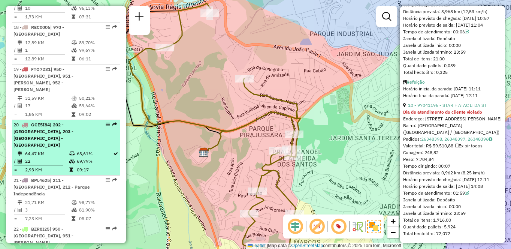
click at [31, 150] on td "64,47 KM" at bounding box center [47, 153] width 44 height 7
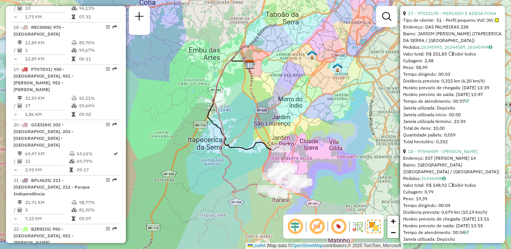
scroll to position [1221, 0]
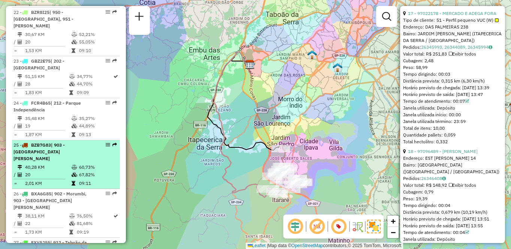
click at [30, 140] on li "25 - BZB7G83 | 903 - [GEOGRAPHIC_DATA][PERSON_NAME] 40,28 KM 60,73% / 20 67,82%…" at bounding box center [66, 164] width 108 height 49
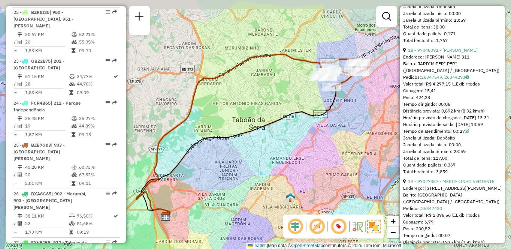
drag, startPoint x: 362, startPoint y: 78, endPoint x: 348, endPoint y: 124, distance: 47.9
click at [348, 124] on div "Janela de atendimento Grade de atendimento Capacidade Transportadoras Veículos …" at bounding box center [255, 124] width 511 height 249
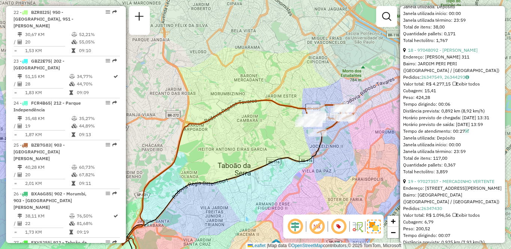
scroll to position [746, 0]
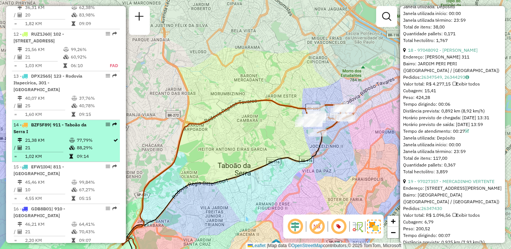
click at [89, 132] on div "14 - BZF5F89 | 911 - Taboão da Serra I" at bounding box center [52, 127] width 79 height 13
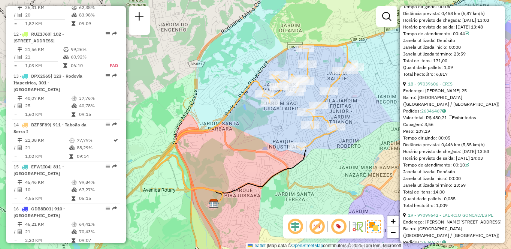
scroll to position [1221, 0]
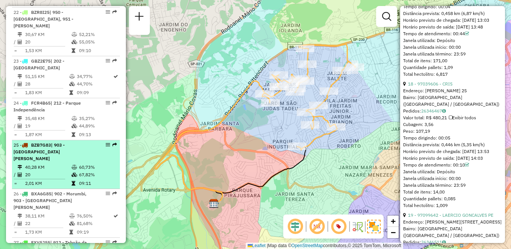
click at [66, 171] on td "20" at bounding box center [48, 174] width 46 height 7
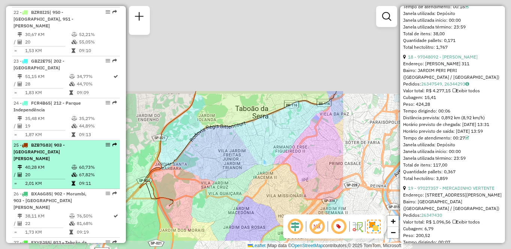
scroll to position [2489, 0]
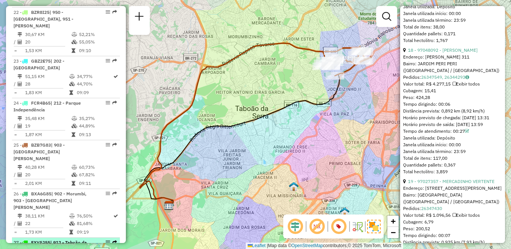
click at [94, 240] on div at bounding box center [105, 242] width 22 height 4
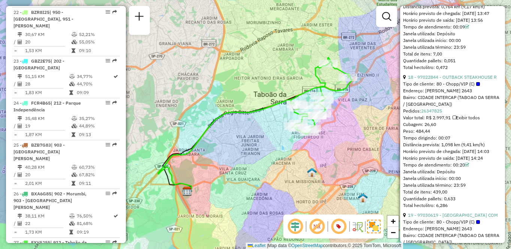
scroll to position [2482, 0]
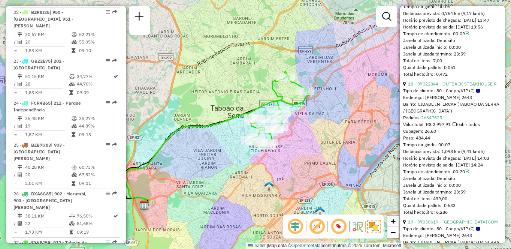
drag, startPoint x: 307, startPoint y: 178, endPoint x: 275, endPoint y: 186, distance: 32.5
click at [275, 186] on div "Janela de atendimento Grade de atendimento Capacidade Transportadoras Veículos …" at bounding box center [255, 124] width 511 height 249
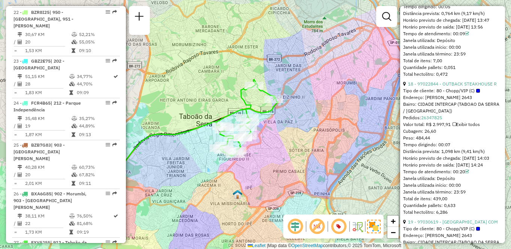
scroll to position [2991, 0]
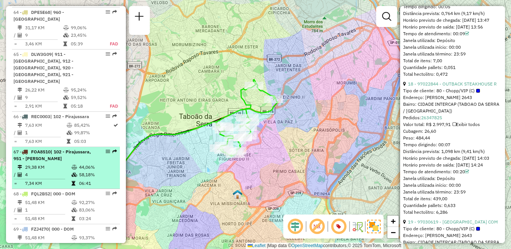
click at [55, 163] on td "29,38 KM" at bounding box center [48, 166] width 46 height 7
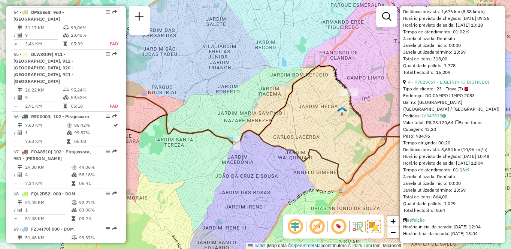
scroll to position [235, 0]
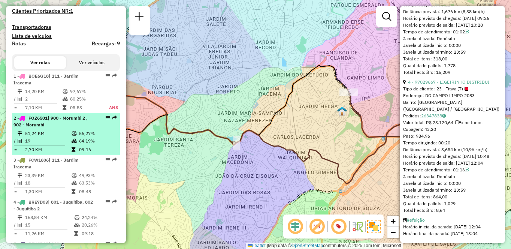
click at [51, 137] on td "51,24 KM" at bounding box center [48, 133] width 46 height 7
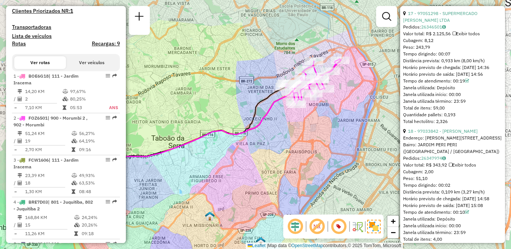
drag, startPoint x: 312, startPoint y: 94, endPoint x: 251, endPoint y: 118, distance: 65.1
click at [251, 118] on icon at bounding box center [172, 161] width 225 height 149
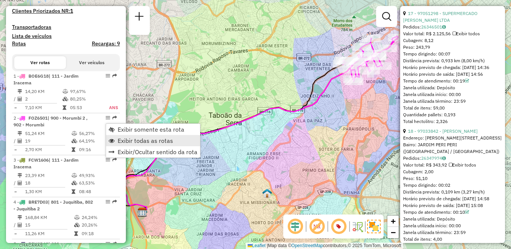
click at [154, 144] on span "Exibir todas as rotas" at bounding box center [145, 141] width 55 height 6
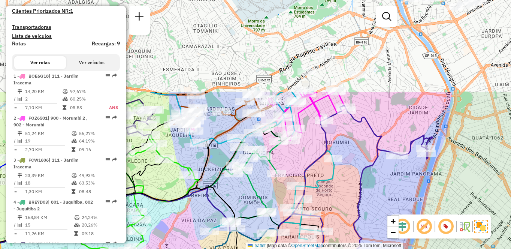
drag, startPoint x: 292, startPoint y: 63, endPoint x: 293, endPoint y: 181, distance: 117.7
click at [293, 180] on div "Janela de atendimento Grade de atendimento Capacidade Transportadoras Veículos …" at bounding box center [255, 124] width 511 height 249
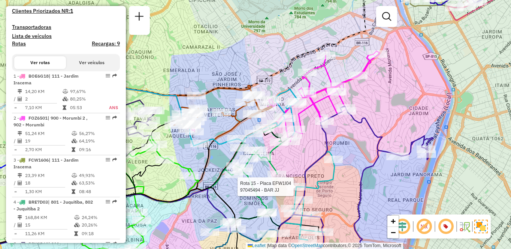
scroll to position [1179, 0]
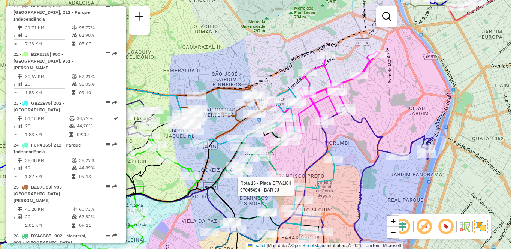
click at [52, 142] on div "24 - FCR4B65 | 212 - Parque Independência" at bounding box center [52, 148] width 79 height 13
select select "**********"
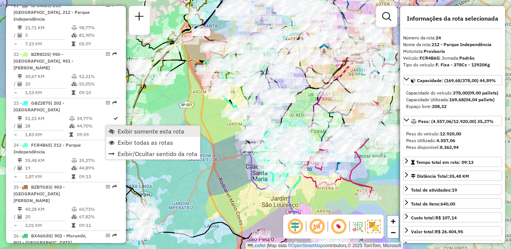
click at [141, 131] on span "Exibir somente esta rota" at bounding box center [151, 131] width 67 height 6
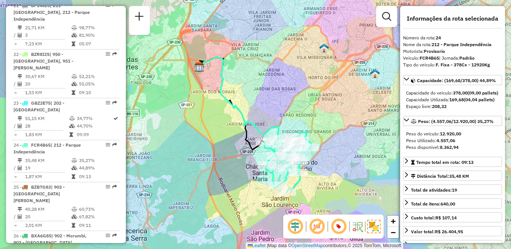
scroll to position [1557, 0]
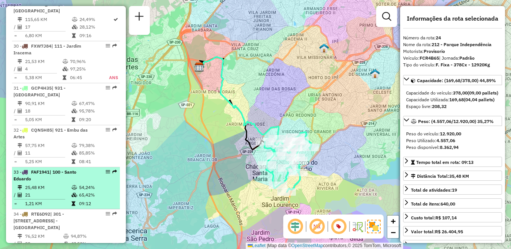
click at [51, 184] on td "25,48 KM" at bounding box center [48, 187] width 46 height 7
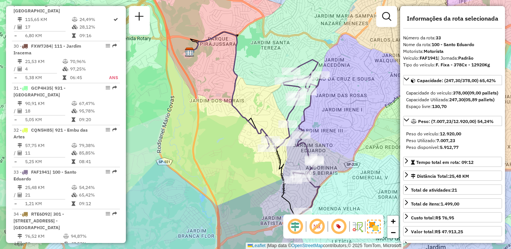
scroll to position [1389, 0]
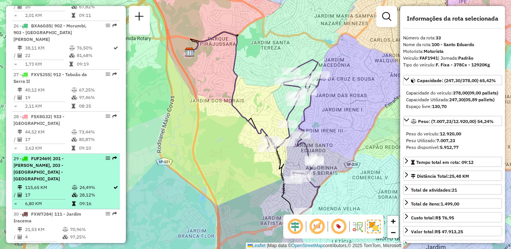
click at [64, 156] on span "| 201 - [PERSON_NAME], 203 - [GEOGRAPHIC_DATA] - [GEOGRAPHIC_DATA]" at bounding box center [38, 169] width 50 height 26
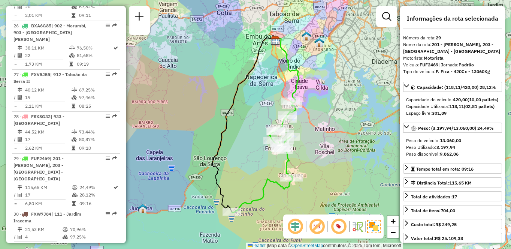
scroll to position [1263, 0]
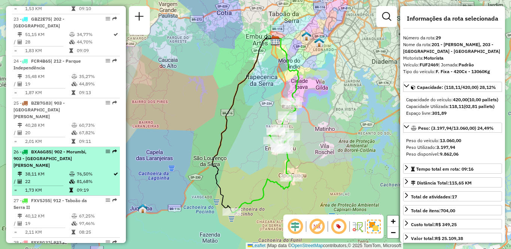
click at [49, 170] on td "38,11 KM" at bounding box center [47, 173] width 44 height 7
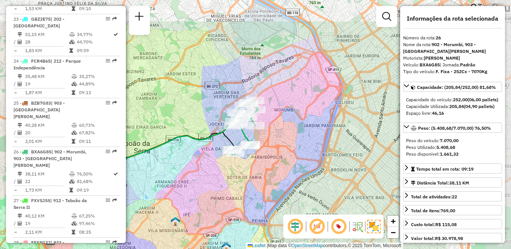
drag, startPoint x: 366, startPoint y: 130, endPoint x: 250, endPoint y: 153, distance: 118.3
click at [250, 177] on div "Janela de atendimento Grade de atendimento Capacidade Transportadoras Veículos …" at bounding box center [255, 124] width 511 height 249
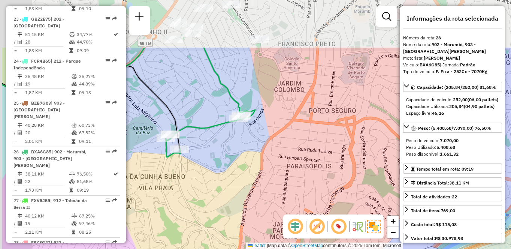
drag, startPoint x: 230, startPoint y: 90, endPoint x: 298, endPoint y: 171, distance: 106.4
click at [298, 171] on div "Janela de atendimento Grade de atendimento Capacidade Transportadoras Veículos …" at bounding box center [255, 124] width 511 height 249
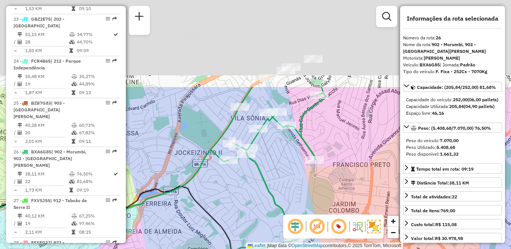
drag, startPoint x: 240, startPoint y: 72, endPoint x: 279, endPoint y: 186, distance: 119.8
click at [279, 186] on div "Janela de atendimento Grade de atendimento Capacidade Transportadoras Veículos …" at bounding box center [255, 124] width 511 height 249
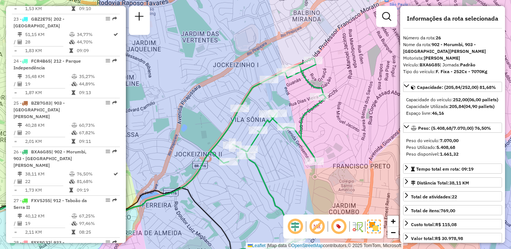
scroll to position [2558, 0]
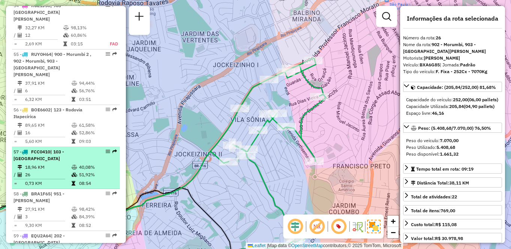
click at [38, 171] on td "26" at bounding box center [48, 174] width 46 height 7
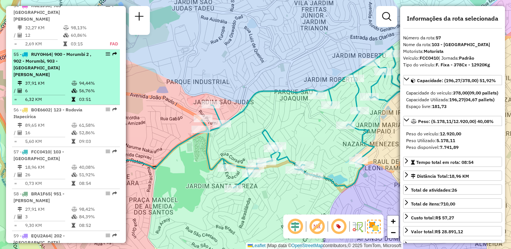
click at [90, 51] on div "55 - RUY0H64 | 900 - Morumbi 2 , 902 - [GEOGRAPHIC_DATA], 903 - [GEOGRAPHIC_DAT…" at bounding box center [52, 64] width 79 height 27
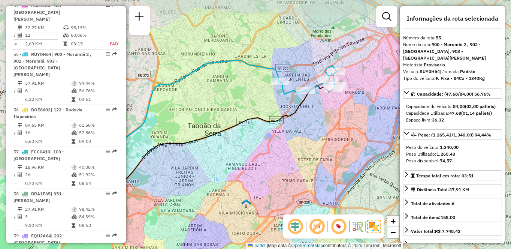
drag, startPoint x: 359, startPoint y: 106, endPoint x: 312, endPoint y: 127, distance: 51.8
click at [312, 127] on div "Janela de atendimento Grade de atendimento Capacidade Transportadoras Veículos …" at bounding box center [255, 124] width 511 height 249
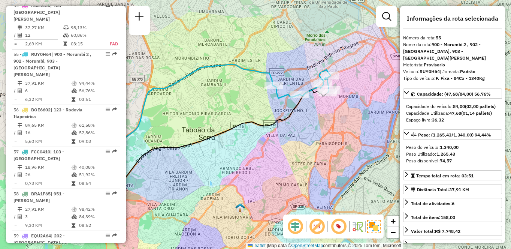
scroll to position [1095, 0]
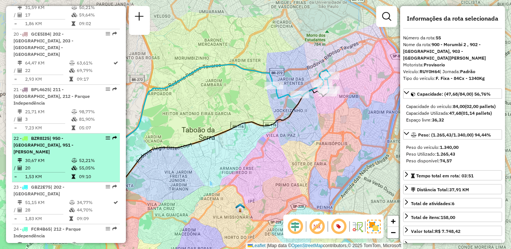
click at [74, 166] on icon at bounding box center [75, 168] width 6 height 4
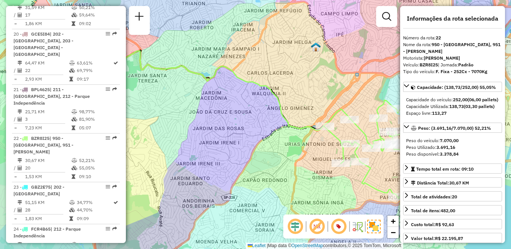
scroll to position [1599, 0]
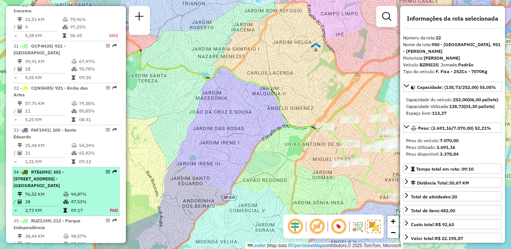
click at [49, 169] on span "| 301 - [STREET_ADDRESS] - [GEOGRAPHIC_DATA]" at bounding box center [38, 178] width 51 height 19
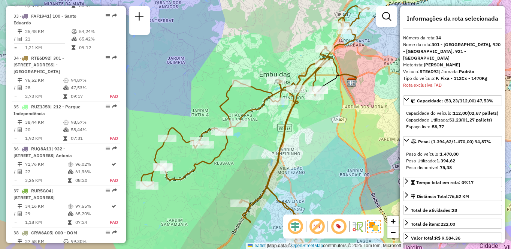
scroll to position [361, 0]
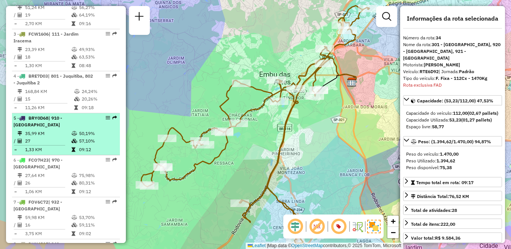
click at [57, 133] on td "35,99 KM" at bounding box center [48, 133] width 46 height 7
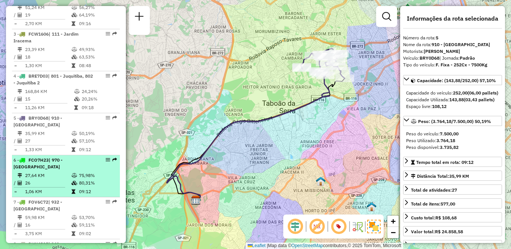
click at [54, 156] on li "6 - FCO7H23 | 970 - [GEOGRAPHIC_DATA] 27,64 KM 75,98% / 26 80,31% = 1,06 KM 09:…" at bounding box center [66, 176] width 108 height 42
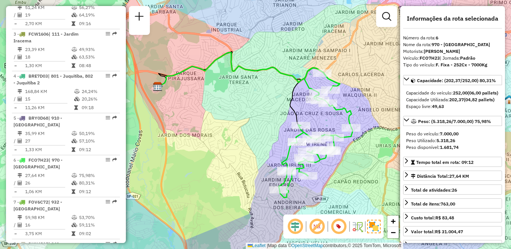
scroll to position [2558, 0]
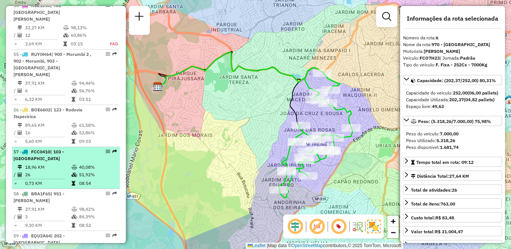
click at [43, 163] on td "18,96 KM" at bounding box center [48, 166] width 46 height 7
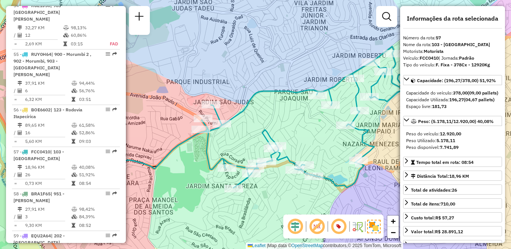
scroll to position [1431, 0]
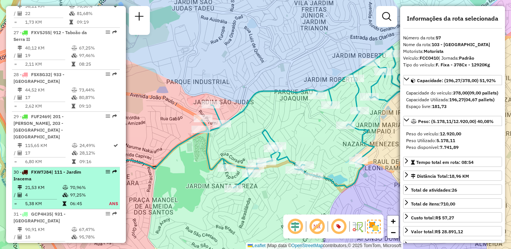
click at [56, 169] on span "| 111 - Jardim Iracema" at bounding box center [47, 175] width 68 height 12
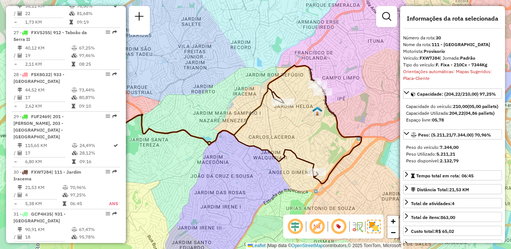
drag, startPoint x: 302, startPoint y: 142, endPoint x: 278, endPoint y: 142, distance: 23.6
click at [278, 142] on div "Janela de atendimento Grade de atendimento Capacidade Transportadoras Veículos …" at bounding box center [255, 124] width 511 height 249
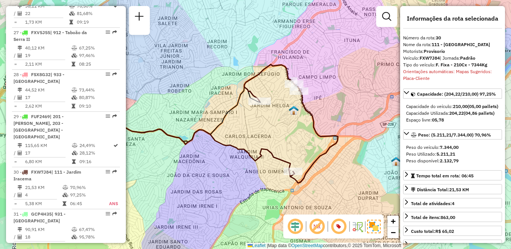
scroll to position [1690, 0]
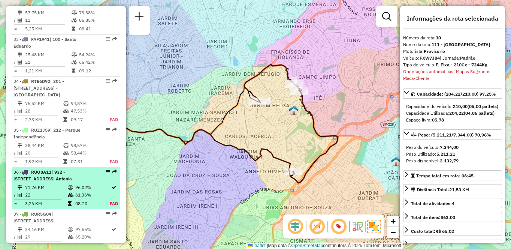
click at [54, 169] on span "| 932 - [STREET_ADDRESS] Antonia" at bounding box center [42, 175] width 58 height 12
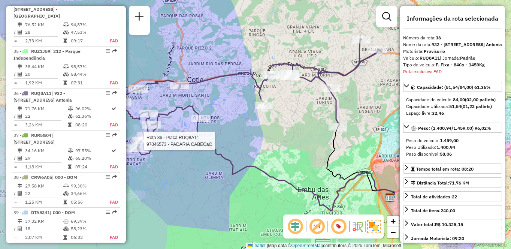
scroll to position [1803, 0]
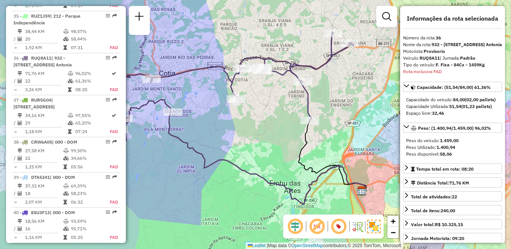
drag, startPoint x: 332, startPoint y: 148, endPoint x: 254, endPoint y: 130, distance: 79.7
click at [299, 130] on icon at bounding box center [333, 155] width 68 height 71
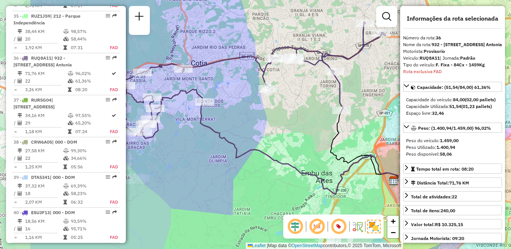
drag, startPoint x: 239, startPoint y: 126, endPoint x: 322, endPoint y: 128, distance: 82.5
click at [322, 128] on div "Janela de atendimento Grade de atendimento Capacidade Transportadoras Veículos …" at bounding box center [255, 124] width 511 height 249
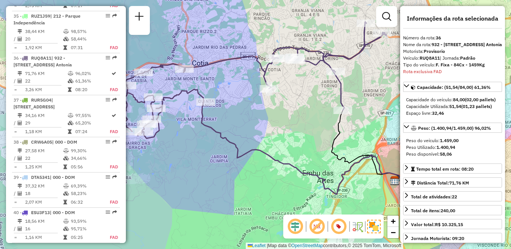
scroll to position [746, 0]
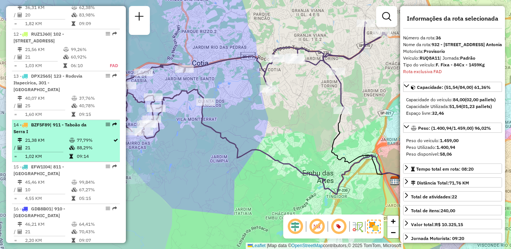
click at [65, 139] on td "21,38 KM" at bounding box center [47, 139] width 44 height 7
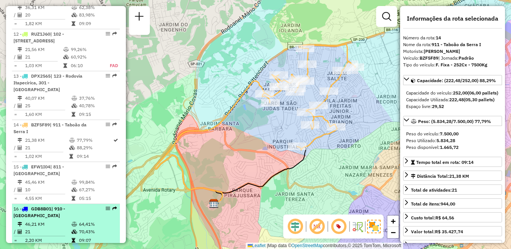
click at [55, 216] on div "16 - GDB8B01 | 910 - Parque Ipê" at bounding box center [52, 211] width 79 height 13
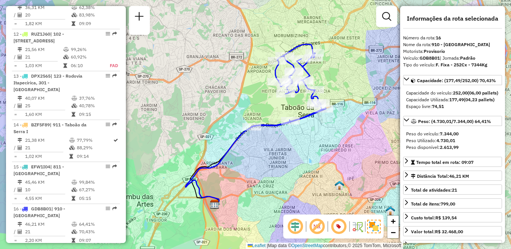
scroll to position [1648, 0]
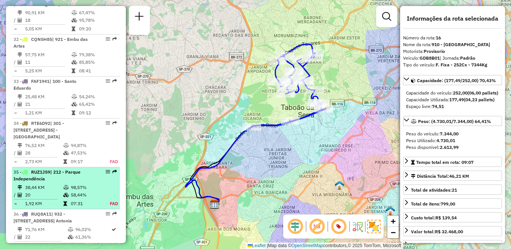
click at [29, 184] on td "38,44 KM" at bounding box center [44, 187] width 38 height 7
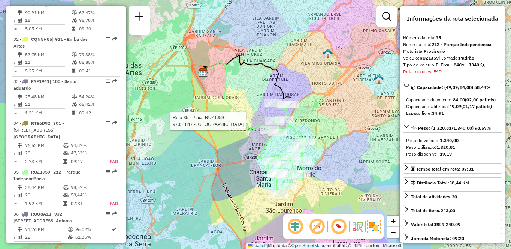
scroll to position [1762, 0]
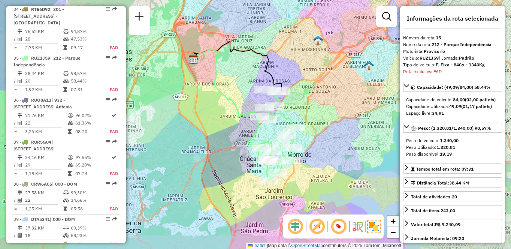
drag, startPoint x: 342, startPoint y: 154, endPoint x: 328, endPoint y: 136, distance: 23.0
click at [328, 136] on div "Janela de atendimento Grade de atendimento Capacidade Transportadoras Veículos …" at bounding box center [255, 124] width 511 height 249
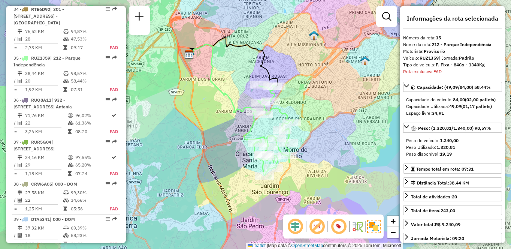
scroll to position [1305, 0]
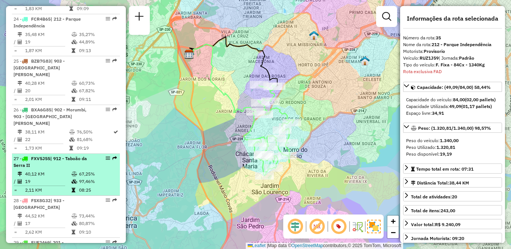
click at [90, 155] on div "27 - FXV5J55 | 912 - Taboão da Serra II" at bounding box center [52, 161] width 79 height 13
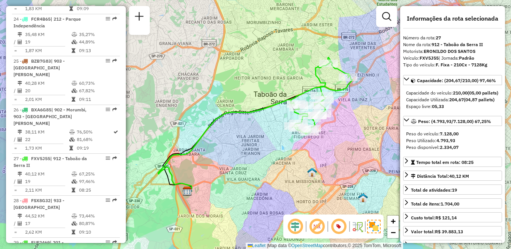
scroll to position [235, 0]
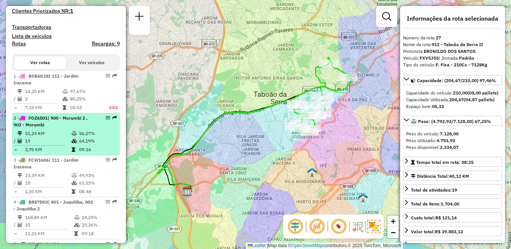
click at [25, 137] on td "51,24 KM" at bounding box center [48, 133] width 46 height 7
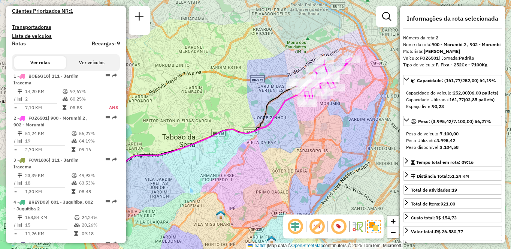
drag, startPoint x: 371, startPoint y: 105, endPoint x: 322, endPoint y: 128, distance: 54.2
click at [322, 128] on div "Janela de atendimento Grade de atendimento Capacidade Transportadoras Veículos …" at bounding box center [255, 124] width 511 height 249
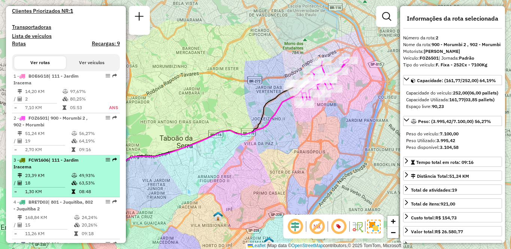
click at [43, 179] on td "23,39 KM" at bounding box center [48, 175] width 46 height 7
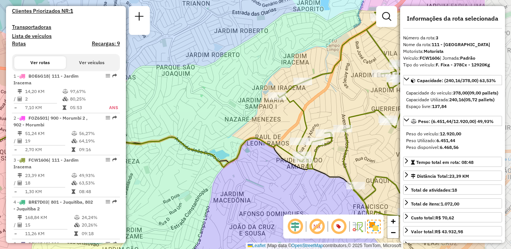
drag, startPoint x: 358, startPoint y: 143, endPoint x: 273, endPoint y: 136, distance: 85.0
click at [273, 136] on div "Janela de atendimento Grade de atendimento Capacidade Transportadoras Veículos …" at bounding box center [255, 124] width 511 height 249
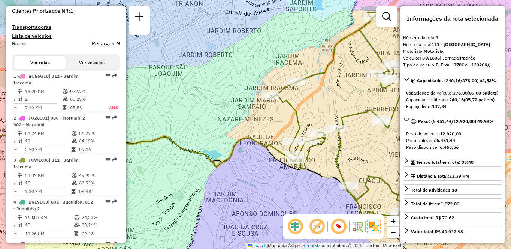
drag, startPoint x: 336, startPoint y: 144, endPoint x: 254, endPoint y: 138, distance: 81.9
click at [271, 138] on icon at bounding box center [338, 117] width 135 height 211
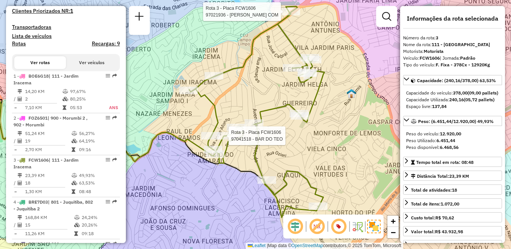
scroll to position [1389, 0]
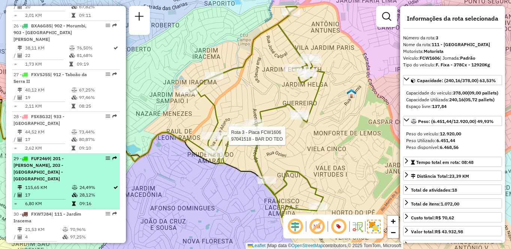
click at [35, 191] on td "17" at bounding box center [48, 194] width 47 height 7
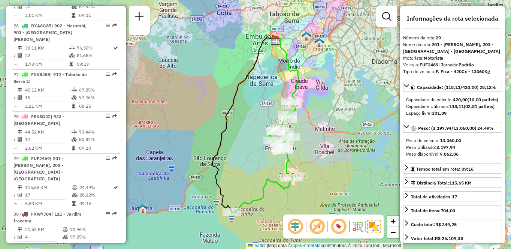
scroll to position [522, 0]
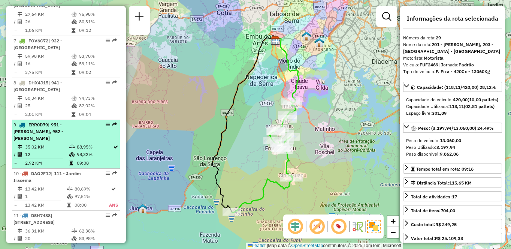
click at [39, 136] on li "9 - ERR0D79 | 951 - [PERSON_NAME], 952 - Patio Guida Caio 35,02 KM 88,95% / 12 …" at bounding box center [66, 144] width 108 height 49
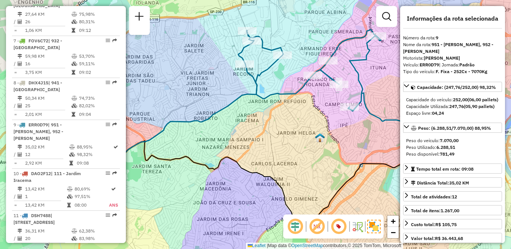
scroll to position [1515, 0]
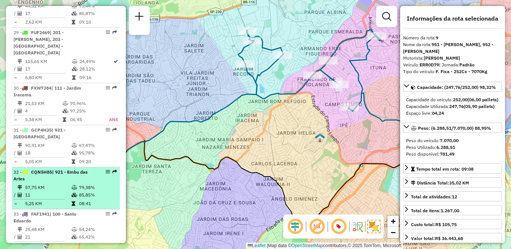
click at [59, 184] on td "57,75 KM" at bounding box center [48, 187] width 46 height 7
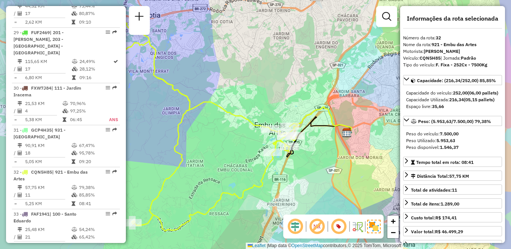
drag, startPoint x: 363, startPoint y: 171, endPoint x: 316, endPoint y: 171, distance: 46.5
click at [316, 171] on div "Janela de atendimento Grade de atendimento Capacidade Transportadoras Veículos …" at bounding box center [255, 124] width 511 height 249
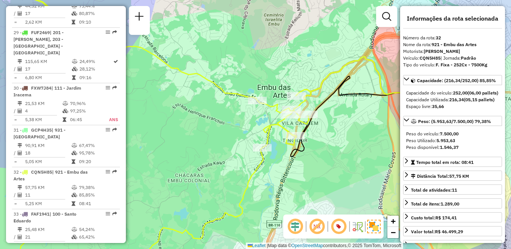
scroll to position [2467, 0]
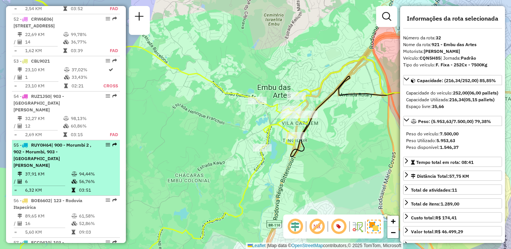
click at [62, 142] on div "55 - RUY0H64 | 900 - Morumbi 2 , 902 - [GEOGRAPHIC_DATA], 903 - [GEOGRAPHIC_DAT…" at bounding box center [52, 155] width 79 height 27
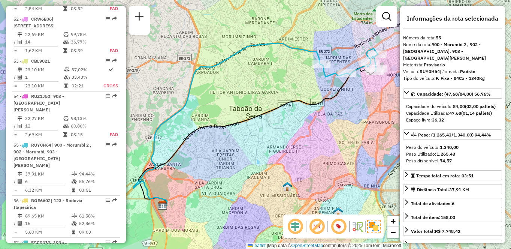
scroll to position [2991, 0]
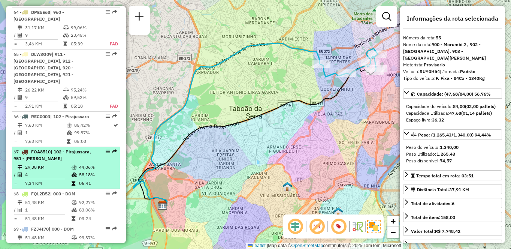
click at [71, 163] on td at bounding box center [74, 166] width 7 height 7
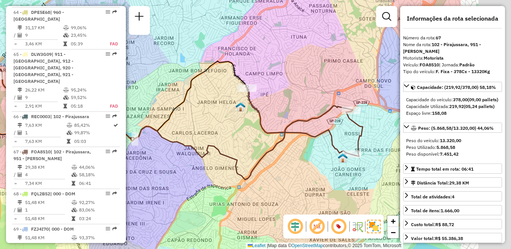
drag, startPoint x: 320, startPoint y: 181, endPoint x: 206, endPoint y: 177, distance: 114.0
click at [206, 177] on div "Janela de atendimento Grade de atendimento Capacidade Transportadoras Veículos …" at bounding box center [255, 124] width 511 height 249
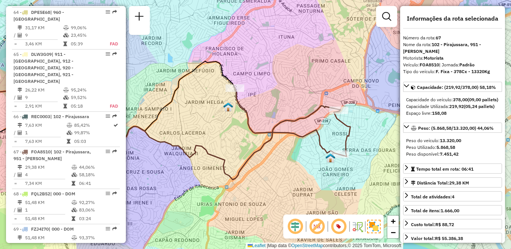
scroll to position [2642, 0]
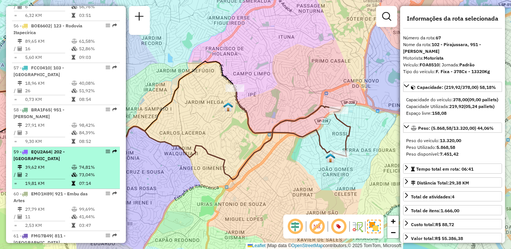
click at [48, 163] on td "39,62 KM" at bounding box center [48, 166] width 46 height 7
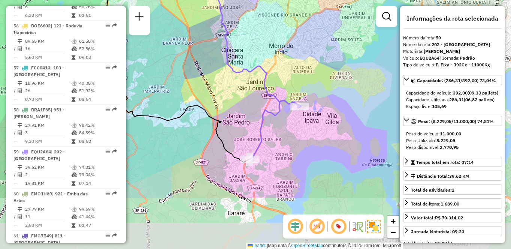
drag, startPoint x: 332, startPoint y: 153, endPoint x: 272, endPoint y: 73, distance: 99.5
click at [272, 73] on div "Janela de atendimento Grade de atendimento Capacidade Transportadoras Veículos …" at bounding box center [255, 124] width 511 height 249
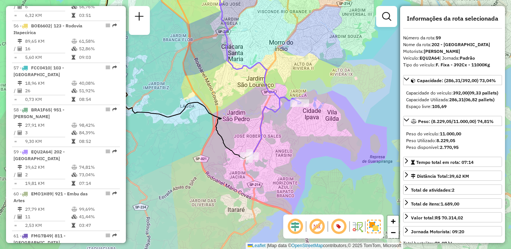
scroll to position [1431, 0]
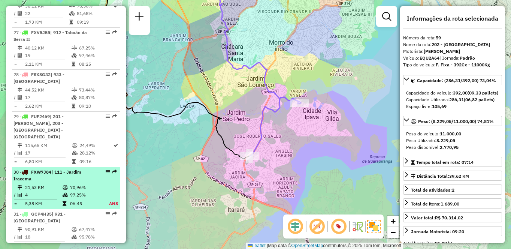
click at [61, 169] on div "30 - FXW7J84 | 111 - [GEOGRAPHIC_DATA]" at bounding box center [52, 175] width 79 height 13
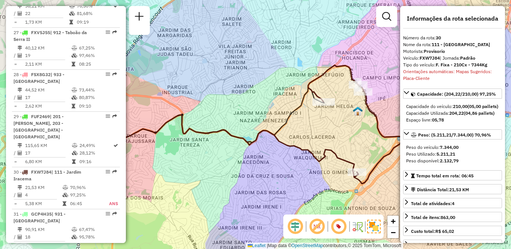
click at [342, 139] on div "Janela de atendimento Grade de atendimento Capacidade Transportadoras Veículos …" at bounding box center [255, 124] width 511 height 249
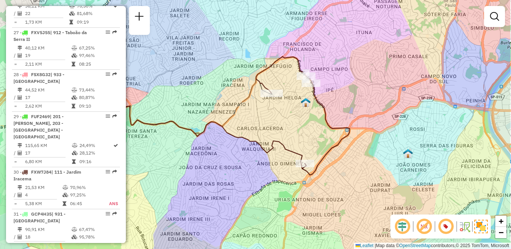
drag, startPoint x: 343, startPoint y: 139, endPoint x: 290, endPoint y: 131, distance: 53.2
click at [290, 131] on div "Janela de atendimento Grade de atendimento Capacidade Transportadoras Veículos …" at bounding box center [255, 124] width 511 height 249
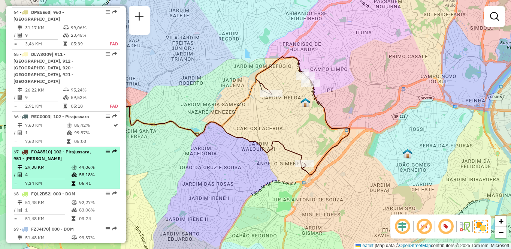
click at [48, 171] on td "4" at bounding box center [48, 174] width 46 height 7
select select "**********"
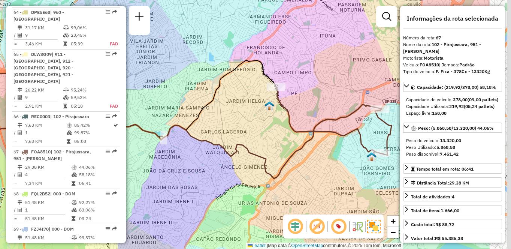
drag, startPoint x: 368, startPoint y: 144, endPoint x: 275, endPoint y: 136, distance: 94.0
click at [277, 139] on div "Janela de atendimento Grade de atendimento Capacidade Transportadoras Veículos …" at bounding box center [255, 124] width 511 height 249
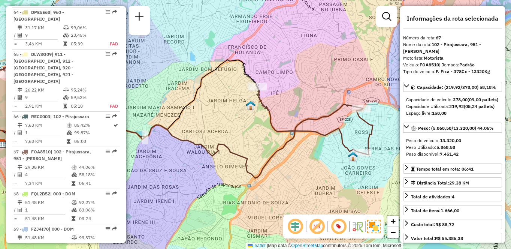
scroll to position [1431, 0]
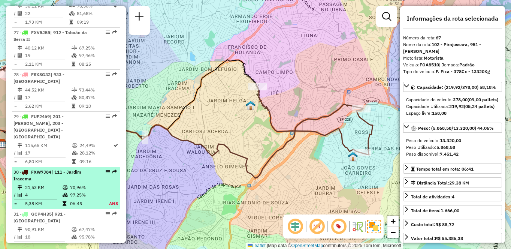
click at [57, 191] on td "4" at bounding box center [43, 194] width 37 height 7
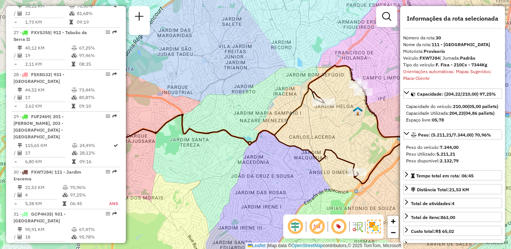
scroll to position [2991, 0]
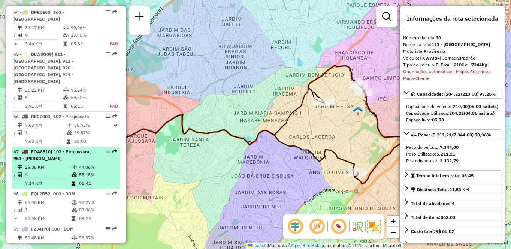
click at [48, 163] on td "29,38 KM" at bounding box center [48, 166] width 46 height 7
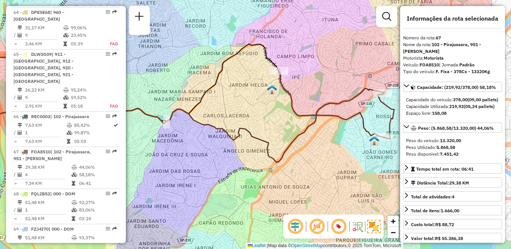
drag, startPoint x: 312, startPoint y: 142, endPoint x: 271, endPoint y: 130, distance: 42.8
click at [271, 130] on div "Janela de atendimento Grade de atendimento Capacidade Transportadoras Veículos …" at bounding box center [255, 124] width 511 height 249
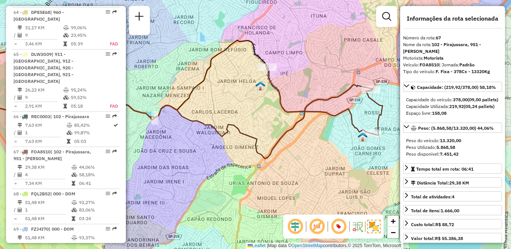
scroll to position [2642, 0]
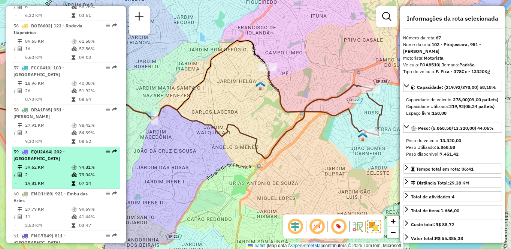
click at [69, 148] on div "59 - EQU2A64 | 202 - [GEOGRAPHIC_DATA]" at bounding box center [52, 154] width 79 height 13
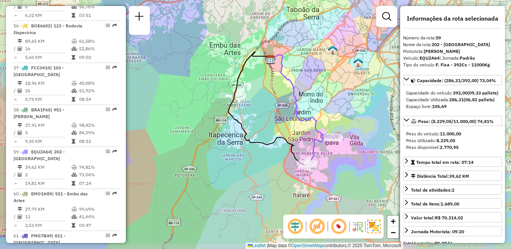
drag, startPoint x: 345, startPoint y: 169, endPoint x: 335, endPoint y: 151, distance: 20.5
click at [335, 151] on div "Janela de atendimento Grade de atendimento Capacidade Transportadoras Veículos …" at bounding box center [255, 124] width 511 height 249
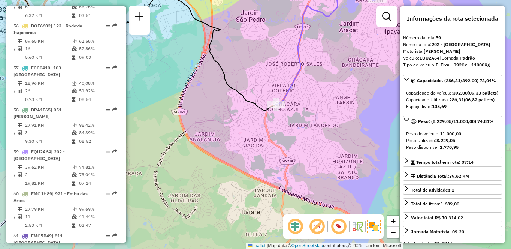
scroll to position [2949, 0]
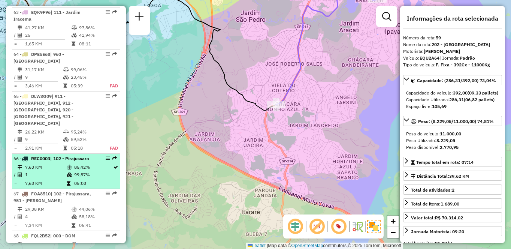
click at [87, 155] on div "66 - REC0003 | 102 - Pirajussara" at bounding box center [52, 158] width 79 height 7
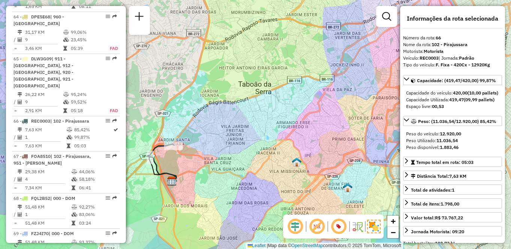
scroll to position [914, 0]
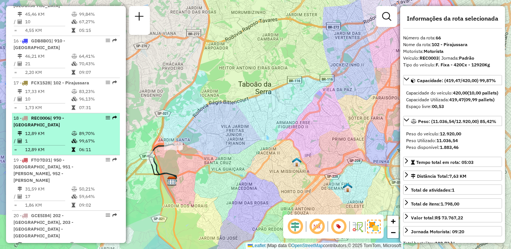
click at [66, 128] on div "18 - REC0006 | 970 - [GEOGRAPHIC_DATA]" at bounding box center [52, 121] width 79 height 13
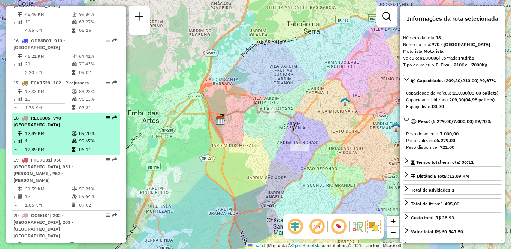
click at [79, 128] on div "18 - REC0006 | 970 - [GEOGRAPHIC_DATA]" at bounding box center [52, 121] width 79 height 13
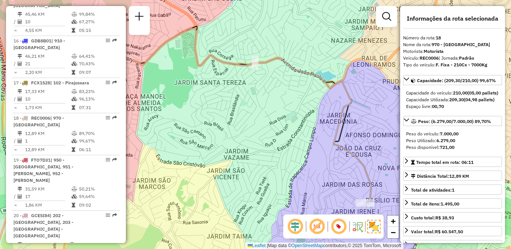
drag, startPoint x: 340, startPoint y: 130, endPoint x: 241, endPoint y: 109, distance: 101.1
click at [241, 109] on div "Janela de atendimento Grade de atendimento Capacidade Transportadoras Veículos …" at bounding box center [255, 124] width 511 height 249
